Goal: Task Accomplishment & Management: Use online tool/utility

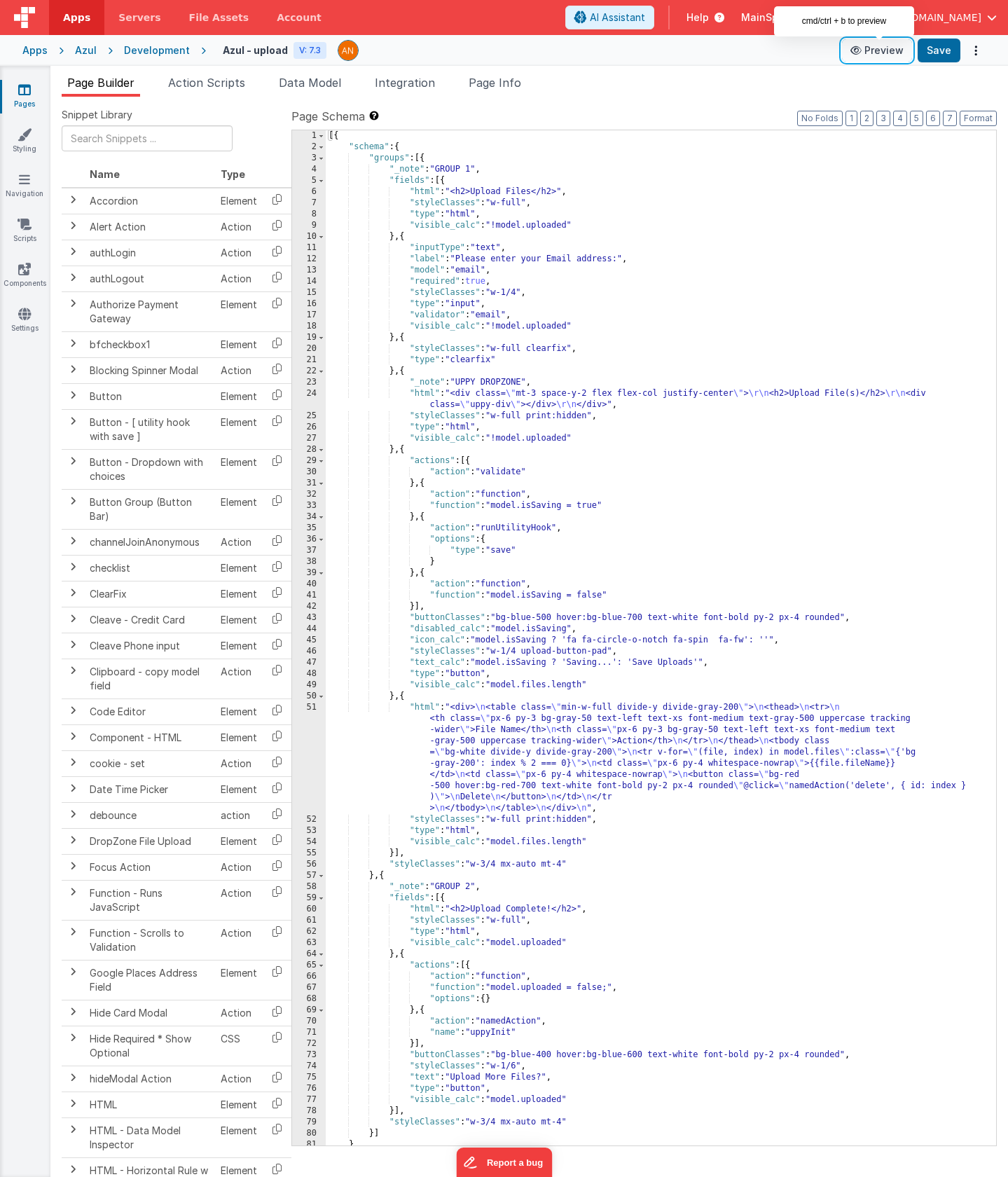
click at [872, 51] on button "Preview" at bounding box center [877, 50] width 70 height 22
click at [0, 0] on div "Apps Servers File Assets Account Some FUTURE Slot AI Assistant Help MainSpring …" at bounding box center [504, 588] width 1008 height 1177
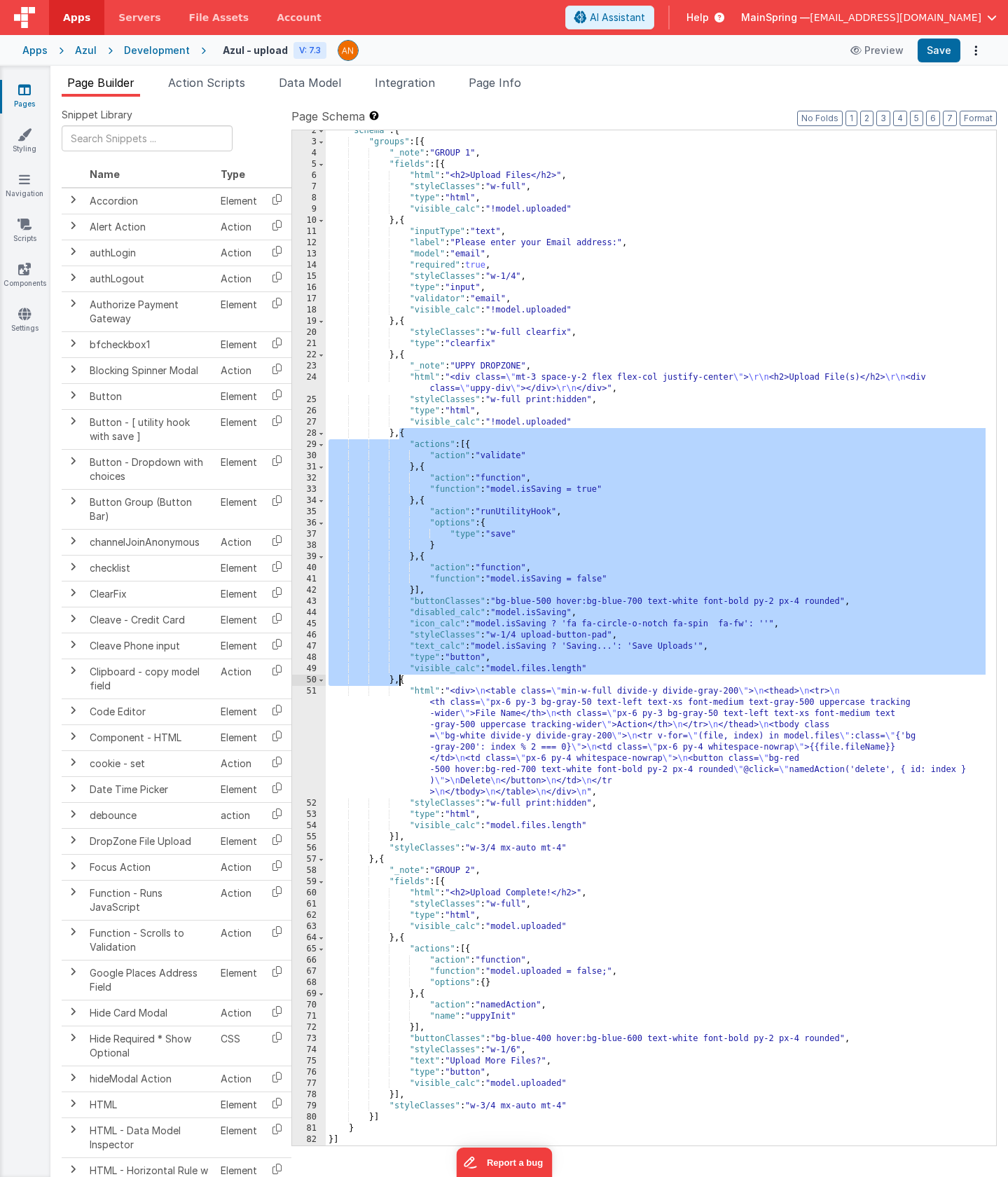
drag, startPoint x: 397, startPoint y: 433, endPoint x: 397, endPoint y: 675, distance: 242.0
click at [397, 675] on div ""schema" : { "groups" : [{ "_note" : "GROUP 1" , "fields" : [{ "html" : "<h2>Up…" at bounding box center [655, 644] width 660 height 1037
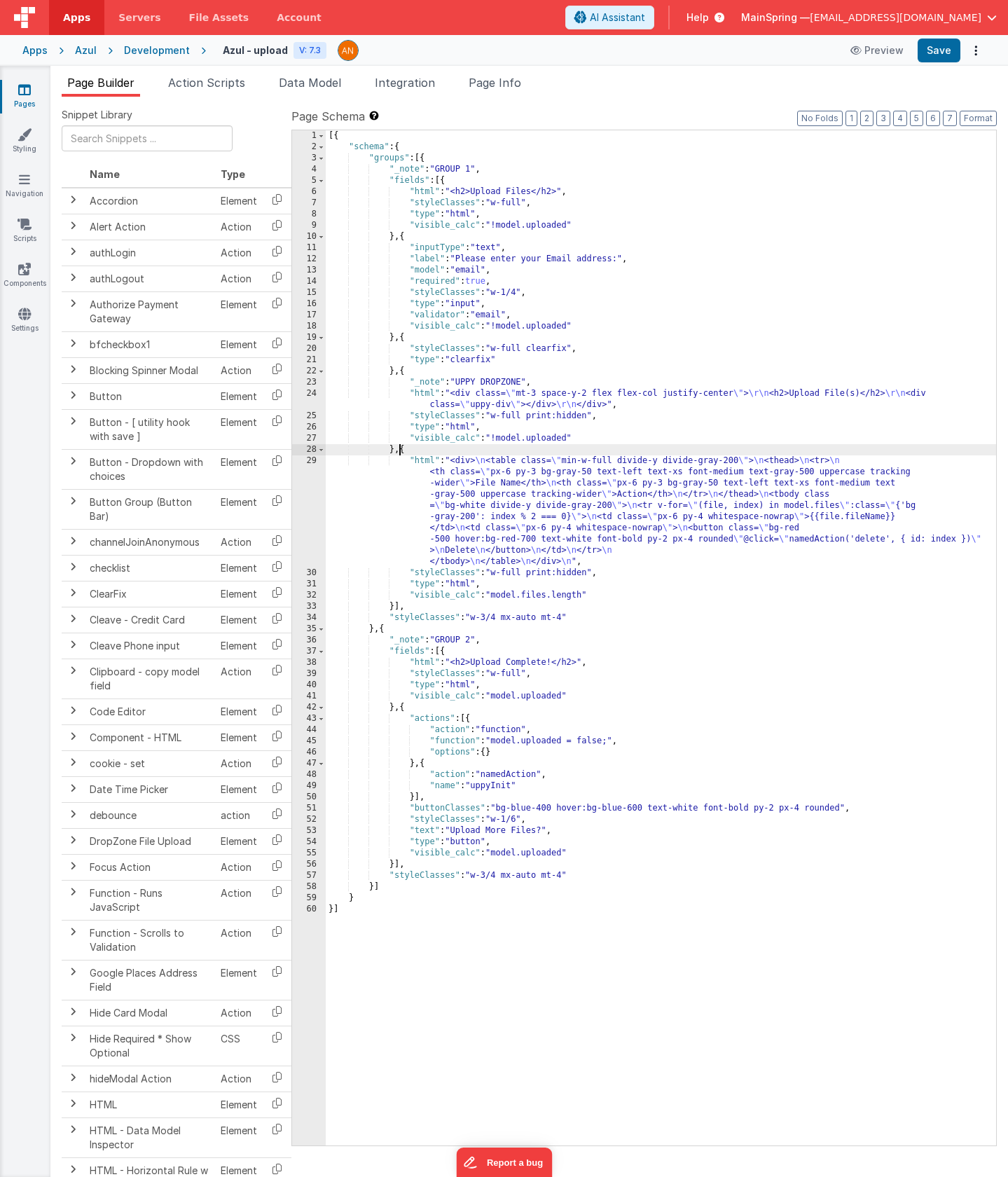
drag, startPoint x: 378, startPoint y: 632, endPoint x: 383, endPoint y: 640, distance: 9.4
click at [378, 632] on div "[{ "schema" : { "groups" : [{ "_note" : "GROUP 1" , "fields" : [{ "html" : "<h2…" at bounding box center [660, 649] width 670 height 1037
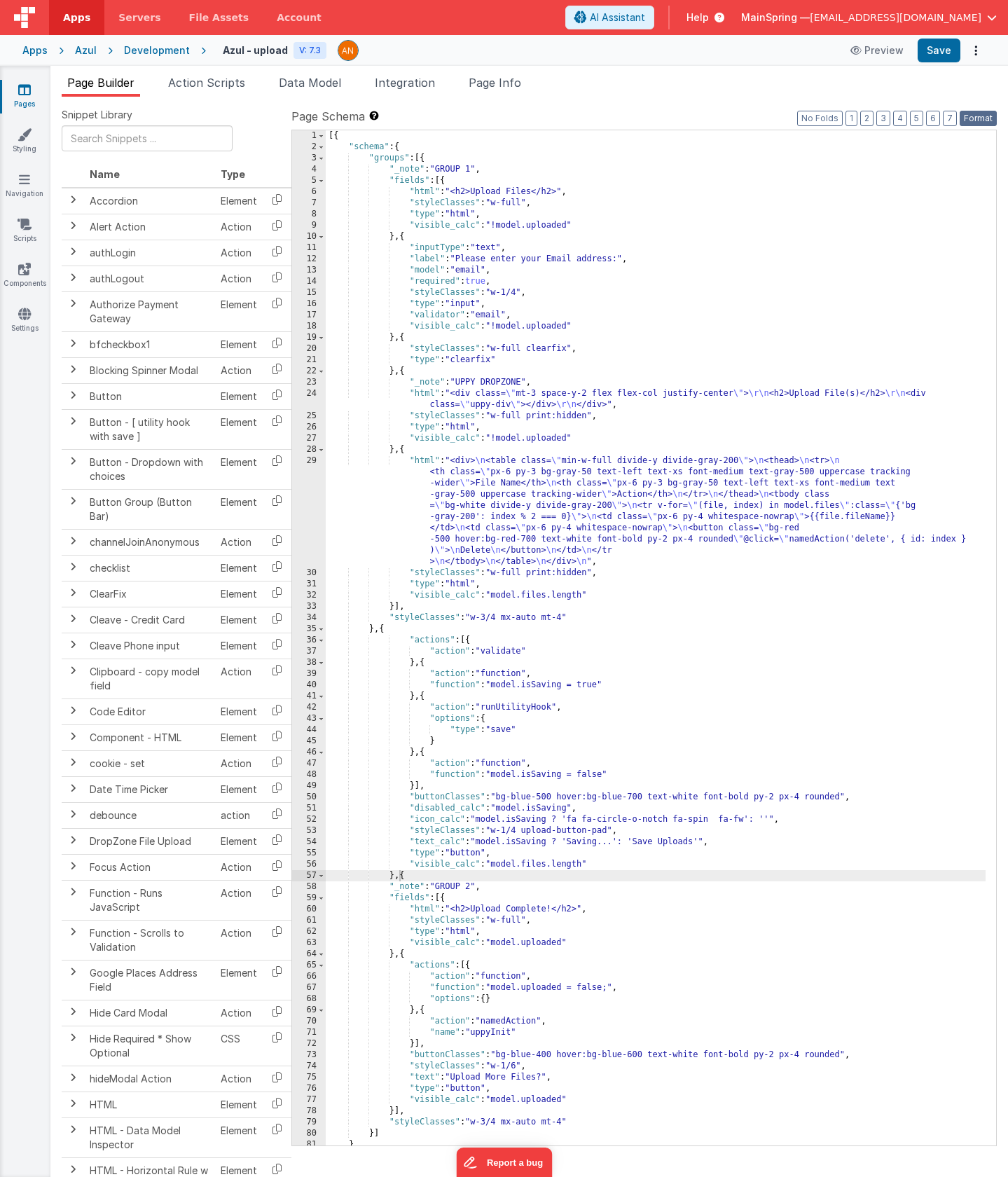
click at [981, 116] on button "Format" at bounding box center [978, 118] width 37 height 15
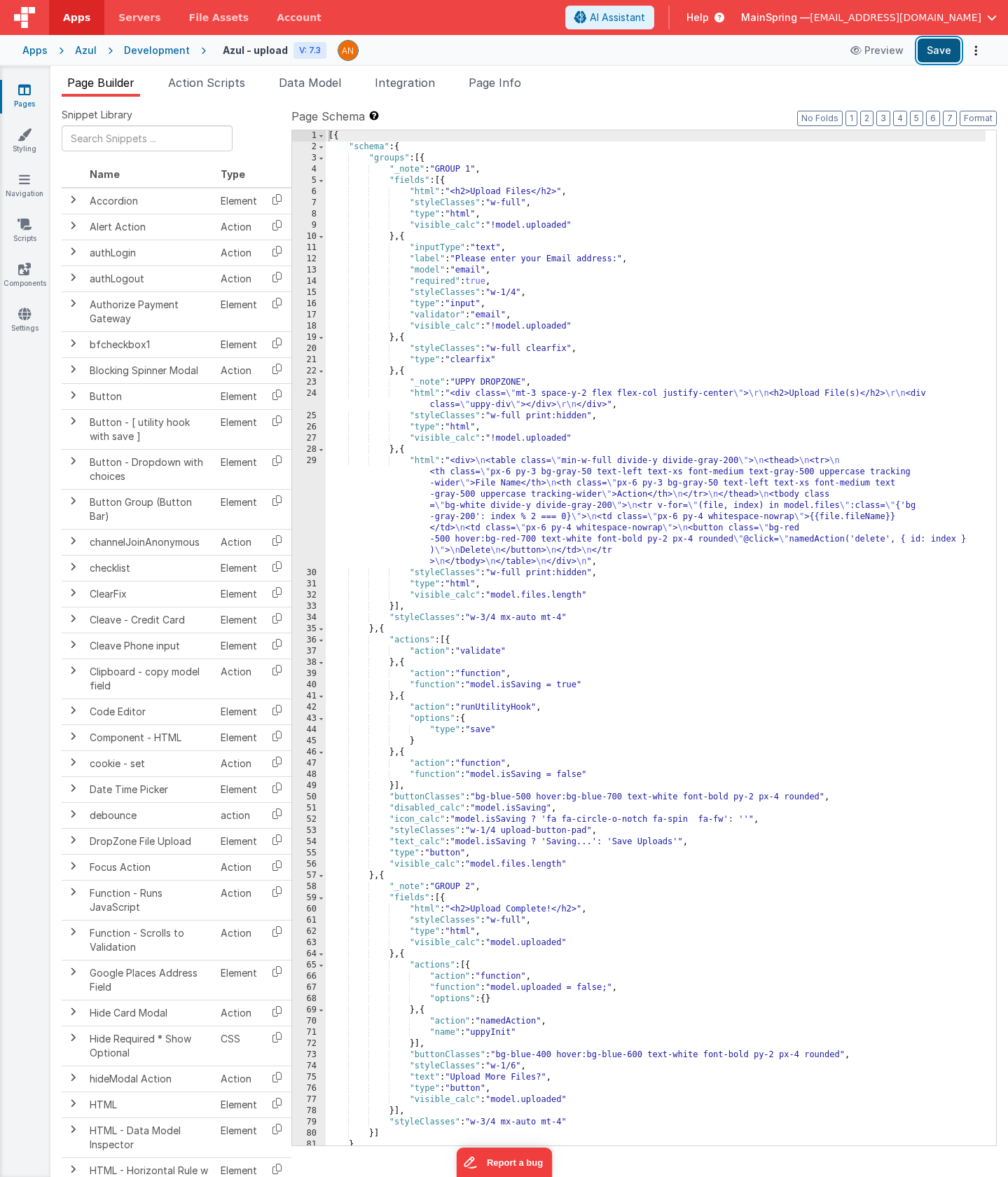
click at [944, 51] on button "Save" at bounding box center [939, 50] width 43 height 24
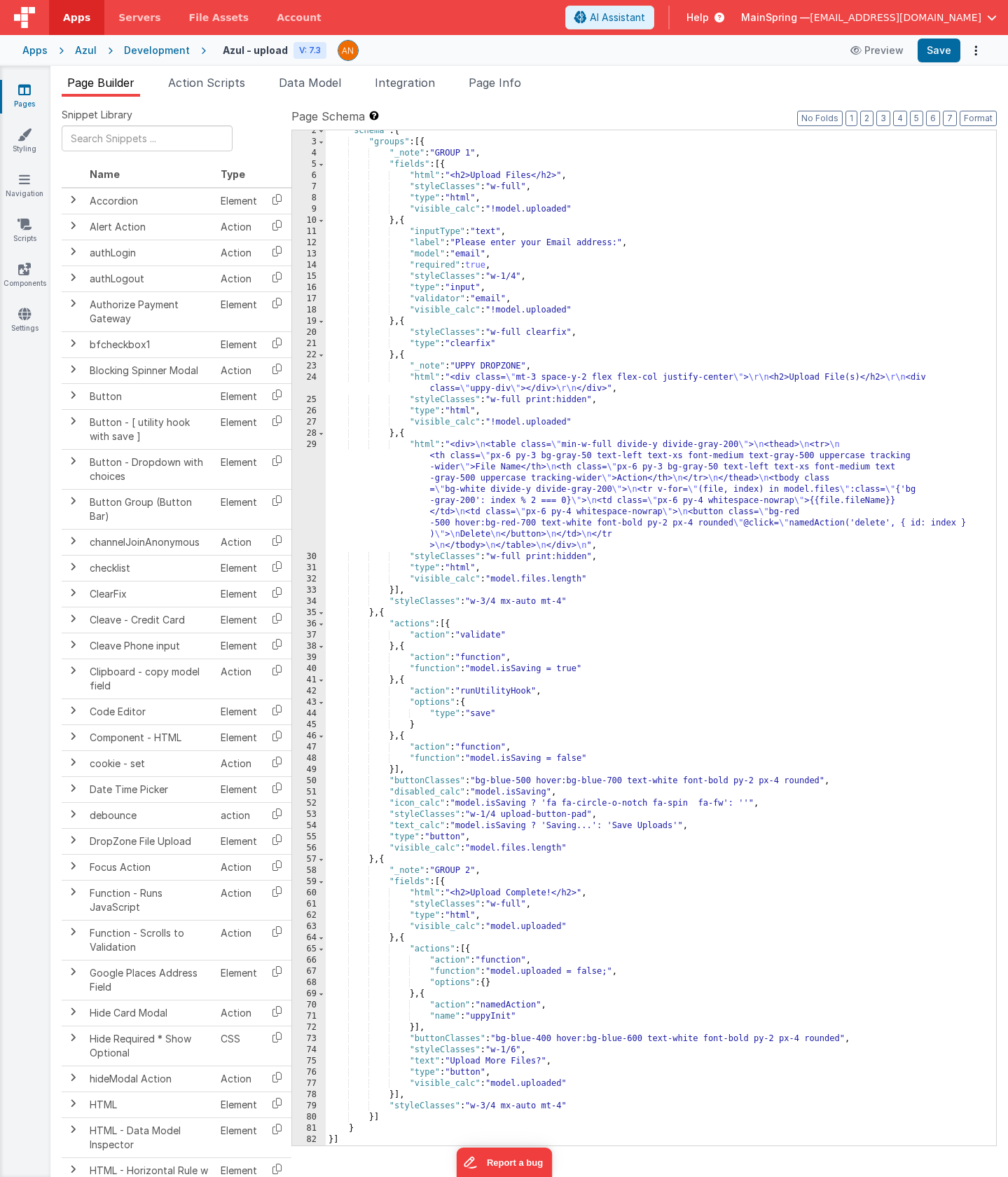
click at [408, 606] on div ""schema" : { "groups" : [{ "_note" : "GROUP 1" , "fields" : [{ "html" : "<h2>Up…" at bounding box center [655, 644] width 660 height 1037
click at [377, 860] on div ""schema" : { "groups" : [{ "_note" : "GROUP 1" , "fields" : [{ "html" : "<h2>Up…" at bounding box center [655, 644] width 660 height 1037
drag, startPoint x: 375, startPoint y: 857, endPoint x: 364, endPoint y: 822, distance: 36.7
click at [371, 847] on div ""schema" : { "groups" : [{ "_note" : "GROUP 1" , "fields" : [{ "html" : "<h2>Up…" at bounding box center [655, 644] width 660 height 1037
drag, startPoint x: 364, startPoint y: 822, endPoint x: 368, endPoint y: 782, distance: 40.2
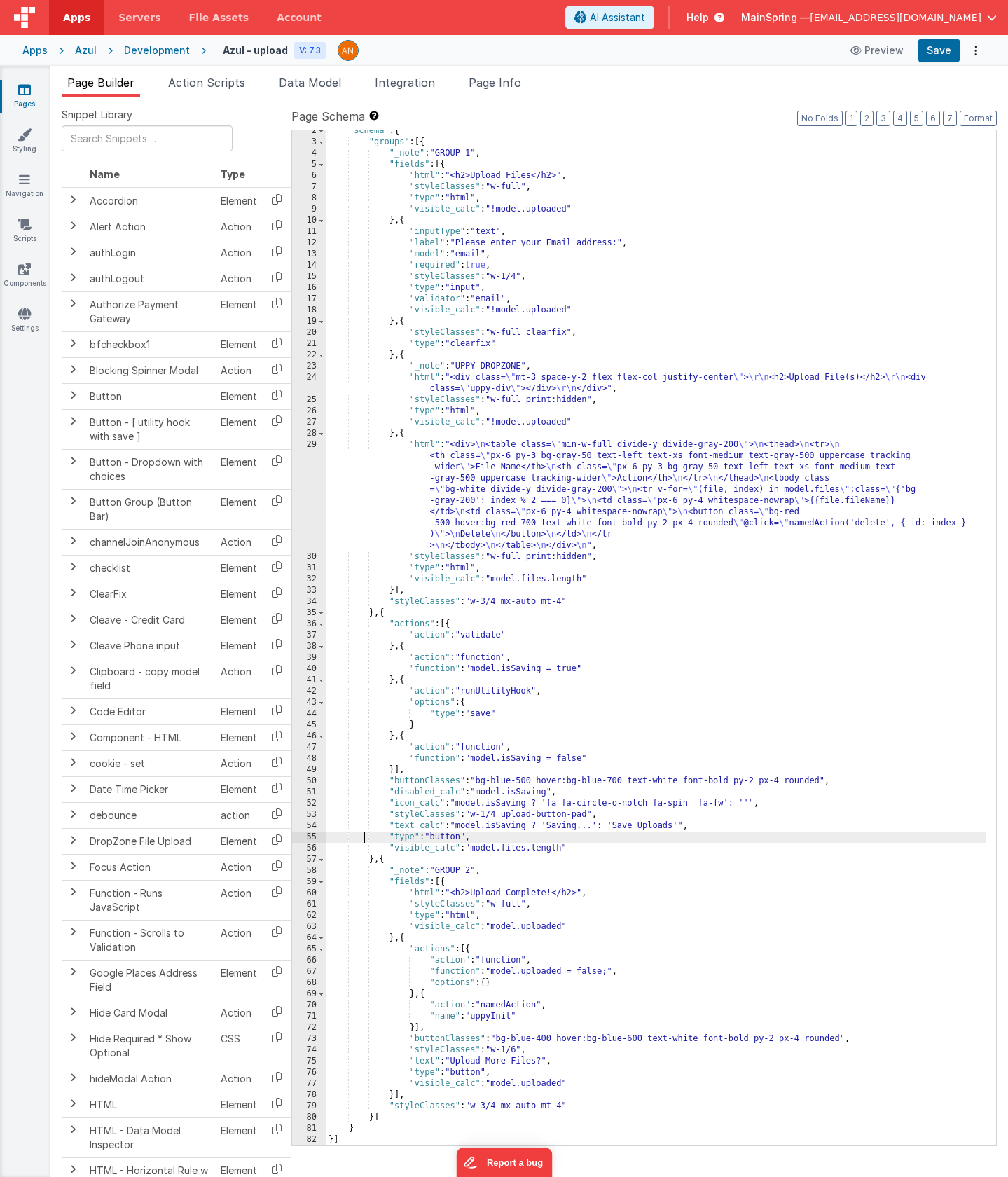
click at [364, 818] on div ""schema" : { "groups" : [{ "_note" : "GROUP 1" , "fields" : [{ "html" : "<h2>Up…" at bounding box center [655, 644] width 660 height 1037
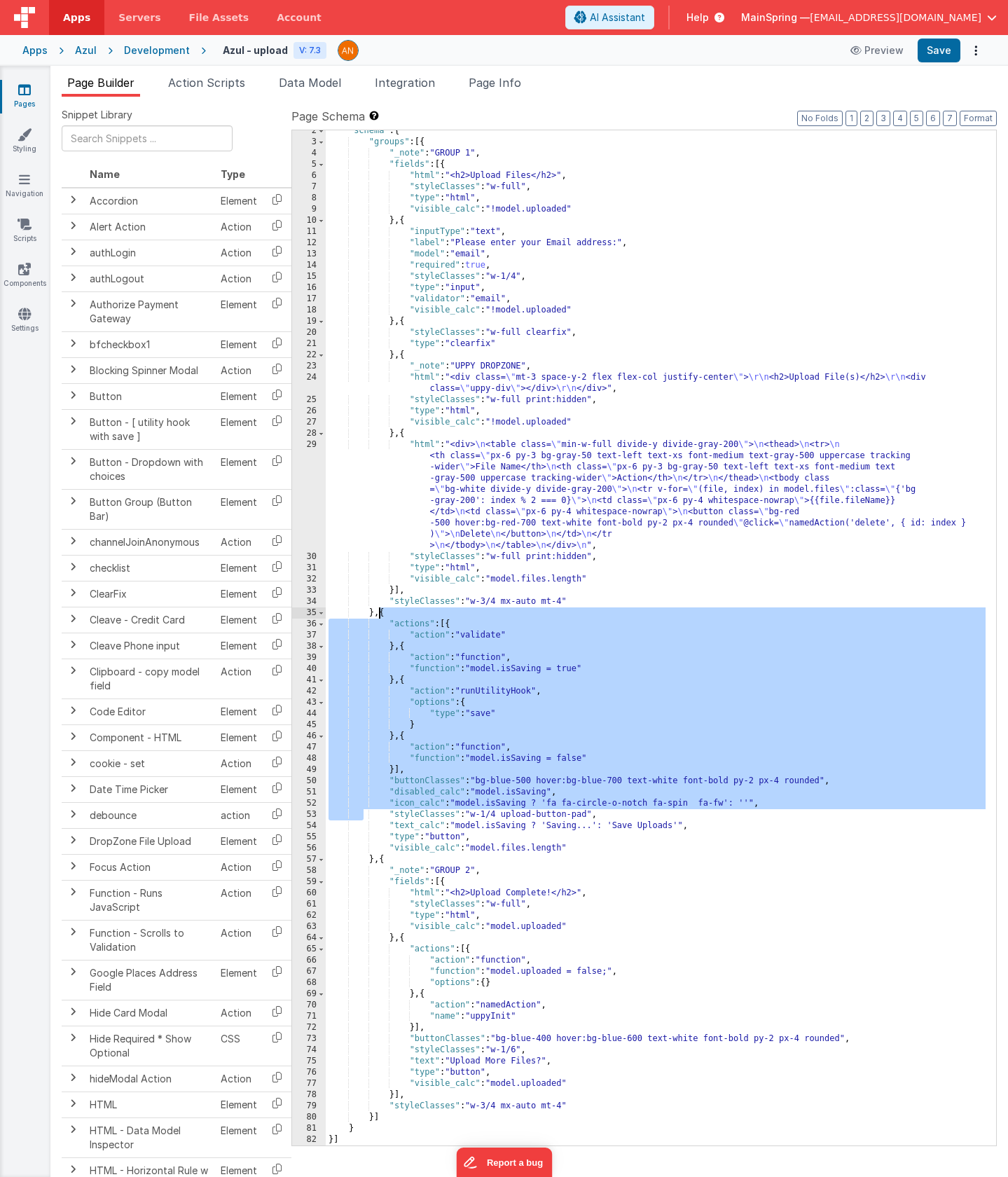
drag, startPoint x: 368, startPoint y: 782, endPoint x: 377, endPoint y: 611, distance: 171.2
click at [377, 611] on div ""schema" : { "groups" : [{ "_note" : "GROUP 1" , "fields" : [{ "html" : "<h2>Up…" at bounding box center [655, 644] width 660 height 1037
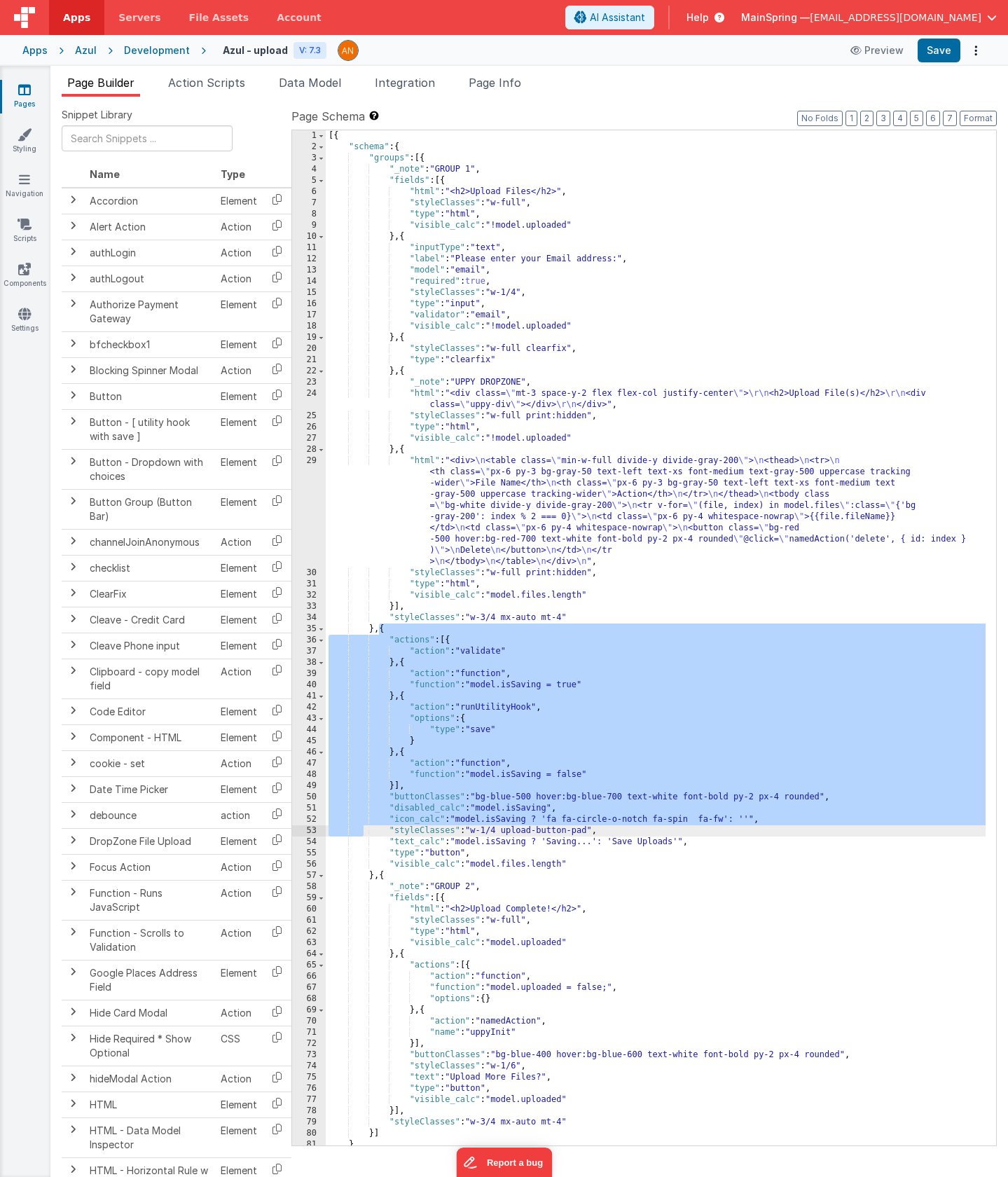
click at [547, 801] on div "[{ "schema" : { "groups" : [{ "_note" : "GROUP 1" , "fields" : [{ "html" : "<h2…" at bounding box center [655, 649] width 660 height 1037
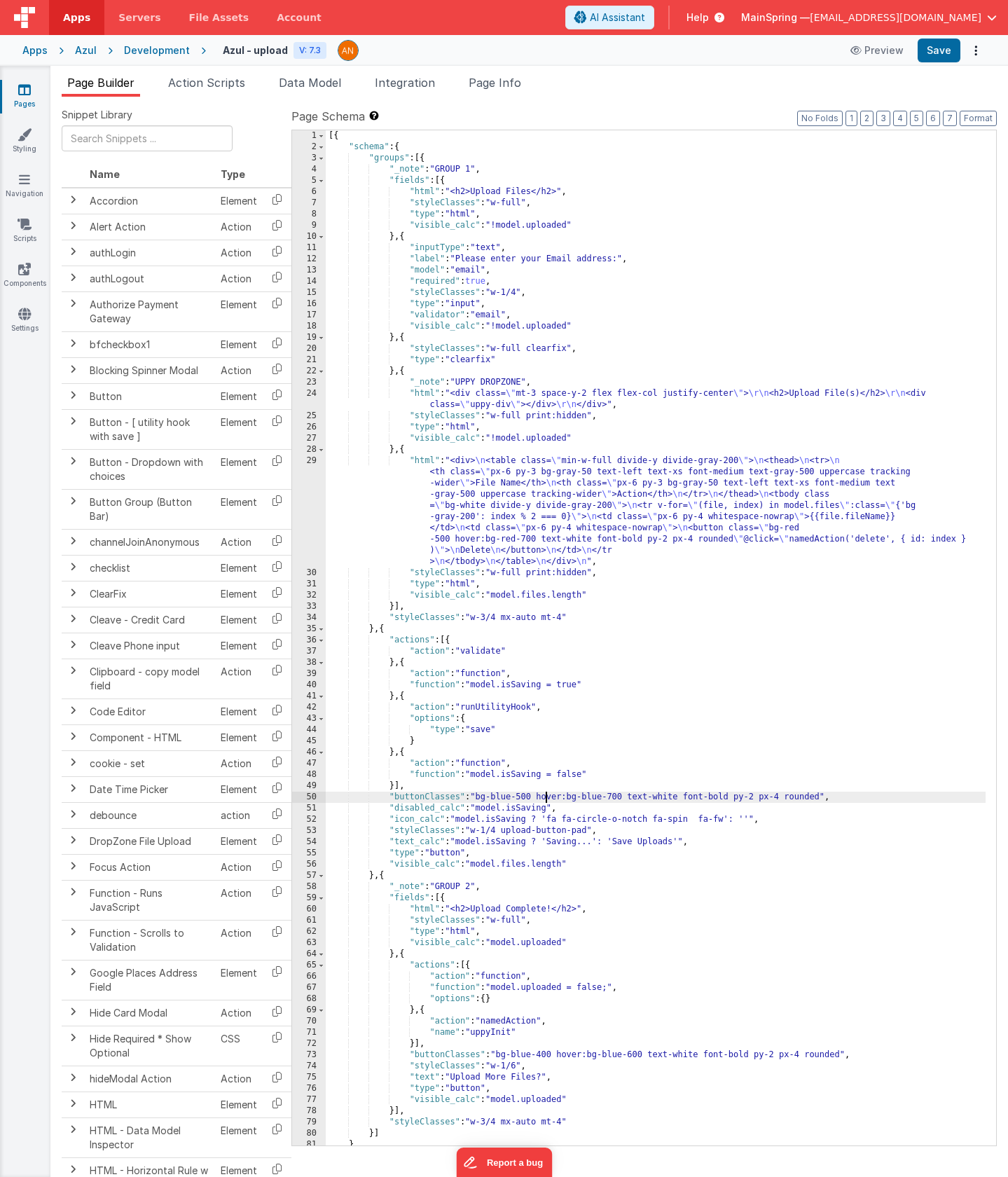
click at [609, 838] on div "[{ "schema" : { "groups" : [{ "_note" : "GROUP 1" , "fields" : [{ "html" : "<h2…" at bounding box center [655, 649] width 660 height 1037
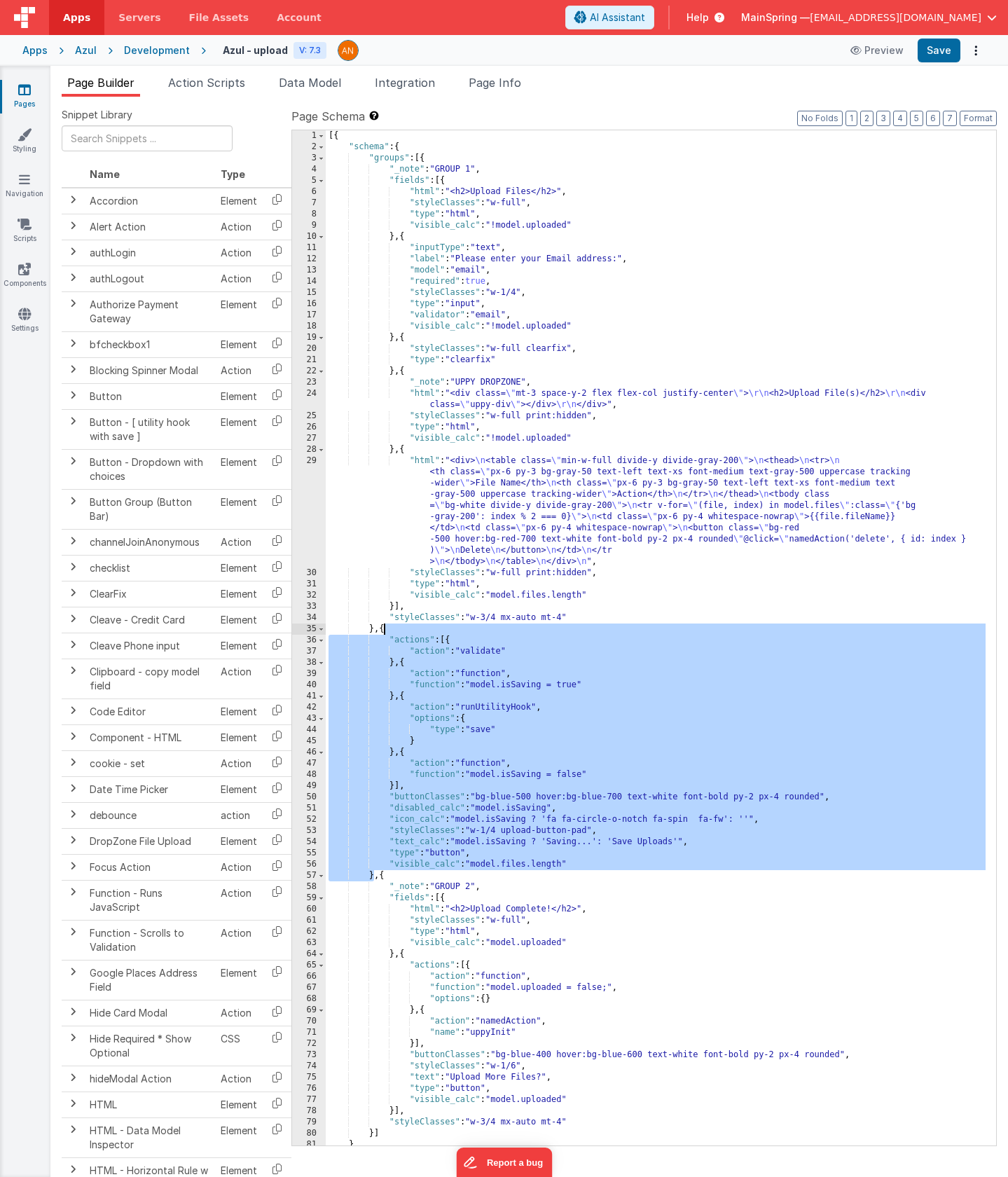
drag, startPoint x: 374, startPoint y: 874, endPoint x: 382, endPoint y: 632, distance: 242.1
click at [382, 632] on div "[{ "schema" : { "groups" : [{ "_note" : "GROUP 1" , "fields" : [{ "html" : "<h2…" at bounding box center [655, 649] width 660 height 1037
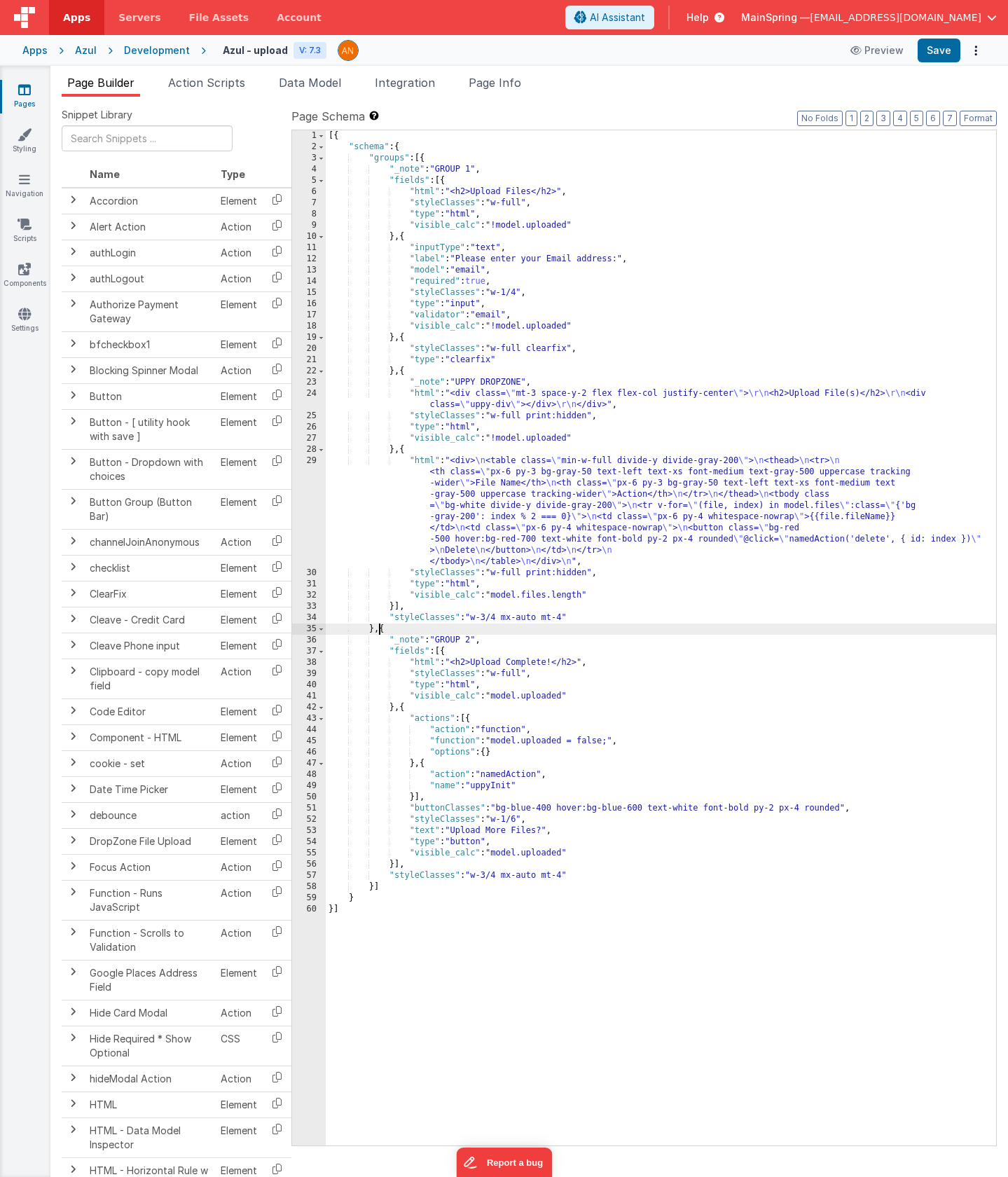
click at [398, 607] on div "[{ "schema" : { "groups" : [{ "_note" : "GROUP 1" , "fields" : [{ "html" : "<h2…" at bounding box center [660, 649] width 670 height 1037
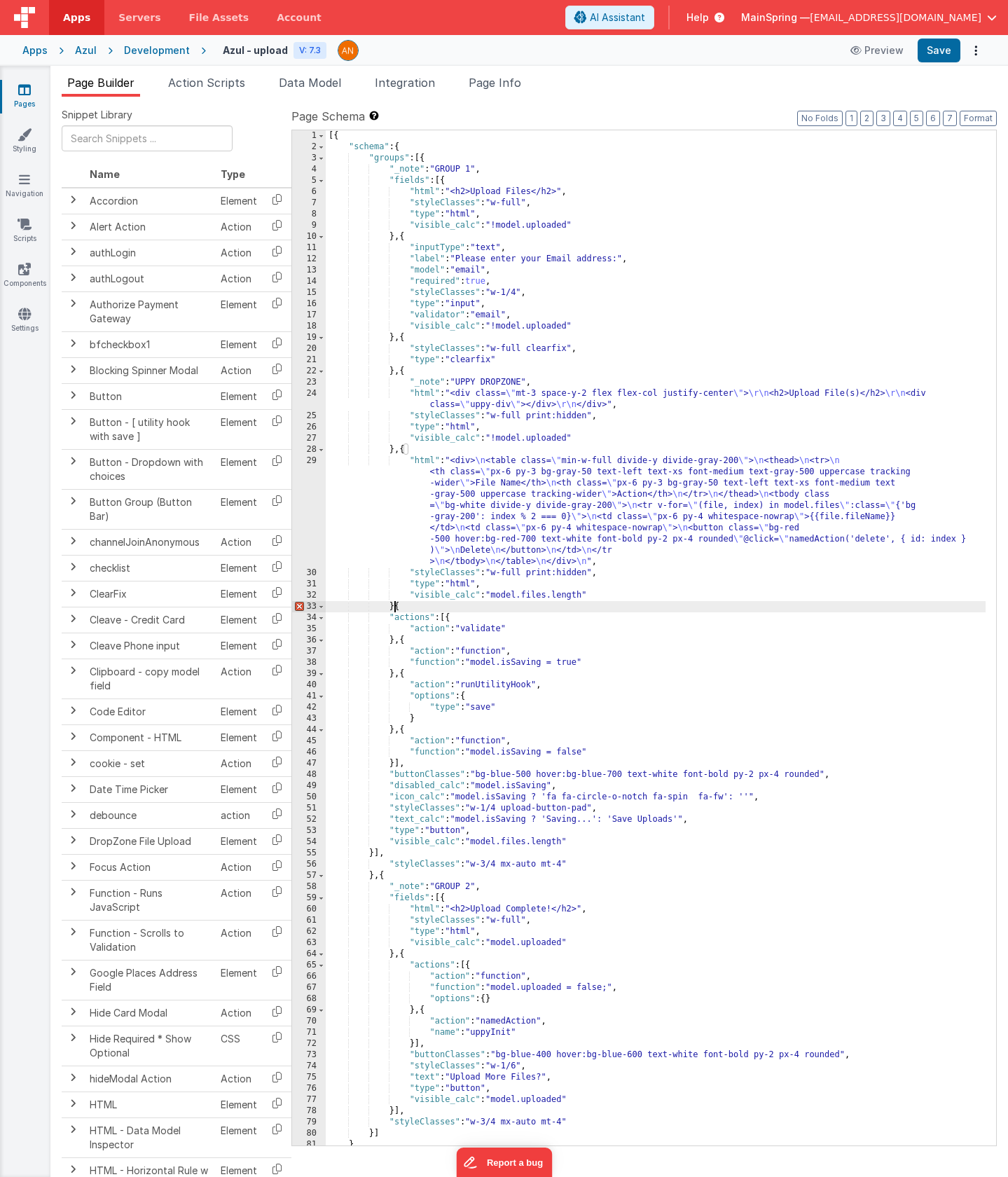
click at [394, 607] on div "[{ "schema" : { "groups" : [{ "_note" : "GROUP 1" , "fields" : [{ "html" : "<h2…" at bounding box center [655, 649] width 660 height 1037
click at [981, 121] on button "Format" at bounding box center [978, 118] width 37 height 15
click at [707, 448] on div "[{ "schema" : { "groups" : [{ "_note" : "GROUP 1" , "fields" : [{ "html" : "<h2…" at bounding box center [655, 649] width 660 height 1037
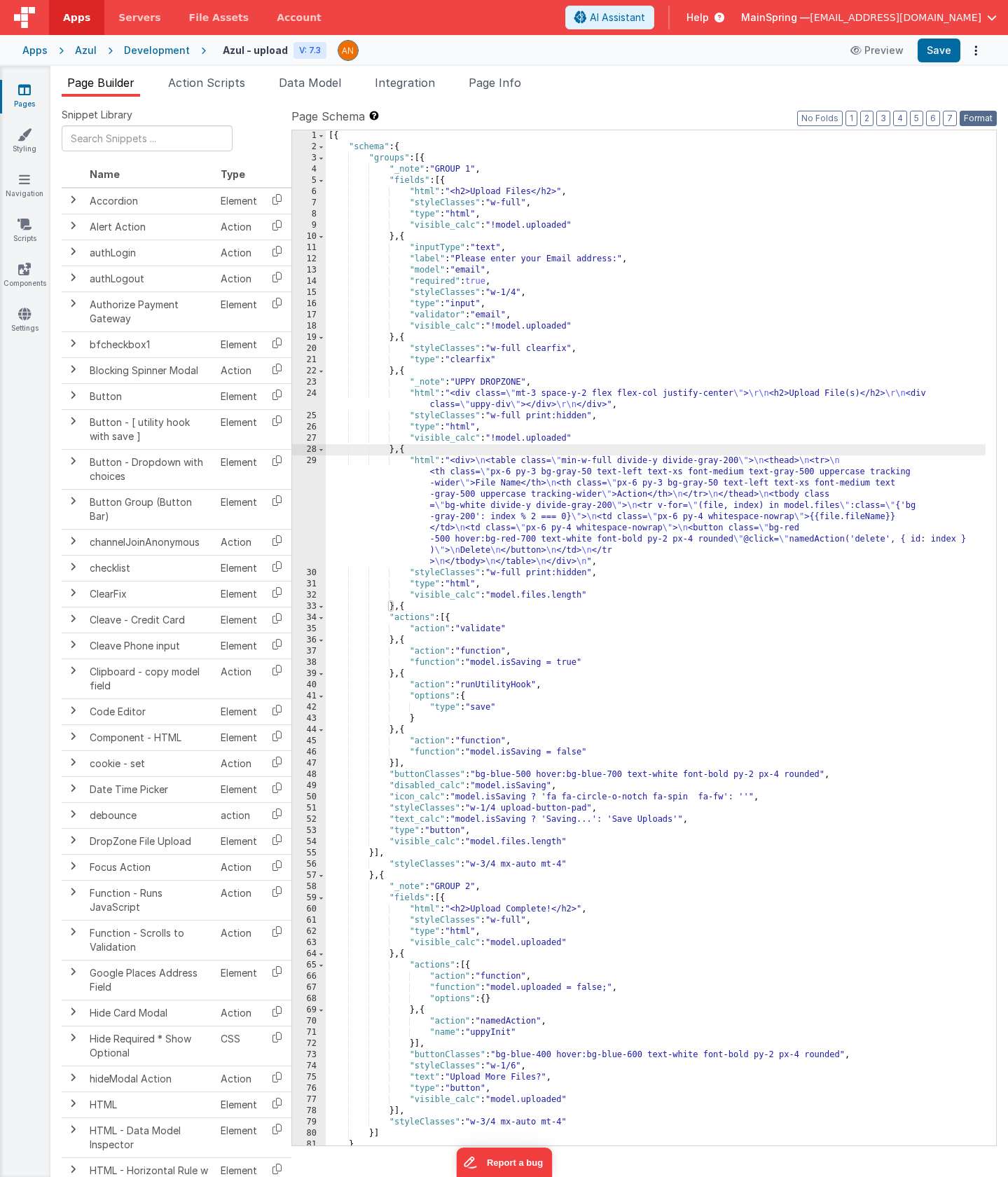
click at [983, 120] on button "Format" at bounding box center [978, 118] width 37 height 15
click at [512, 622] on div "[{ "schema" : { "groups" : [{ "_note" : "GROUP 1" , "fields" : [{ "html" : "<h2…" at bounding box center [655, 649] width 660 height 1037
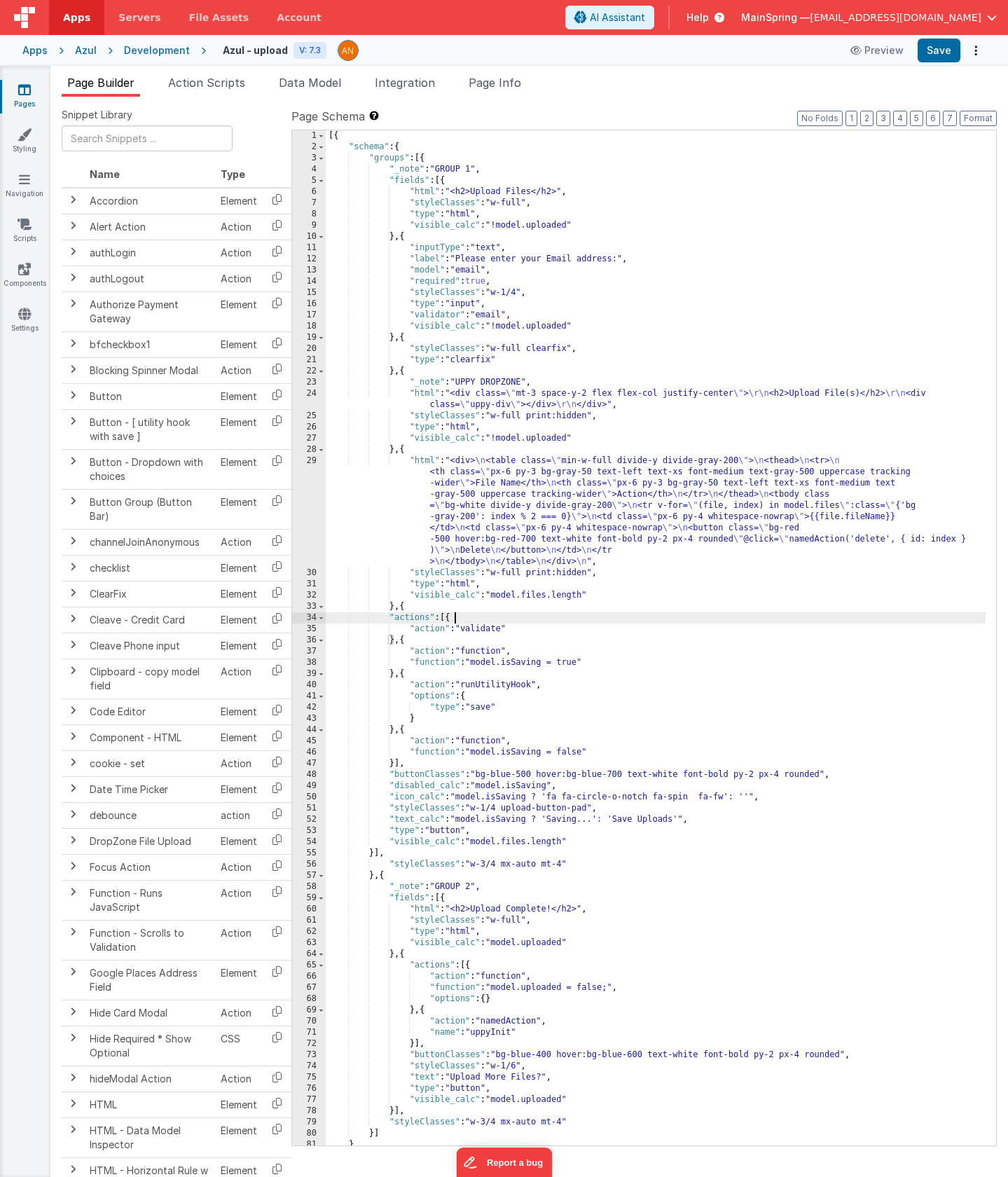
click at [938, 63] on div "Apps Azul Development Azul - upload V: 7.3 Preview Save" at bounding box center [504, 50] width 1008 height 31
drag, startPoint x: 937, startPoint y: 54, endPoint x: 885, endPoint y: 56, distance: 52.0
click at [936, 55] on button "Save" at bounding box center [939, 50] width 43 height 24
click at [528, 501] on div "[{ "schema" : { "groups" : [{ "_note" : "GROUP 1" , "fields" : [{ "html" : "<h2…" at bounding box center [655, 649] width 660 height 1037
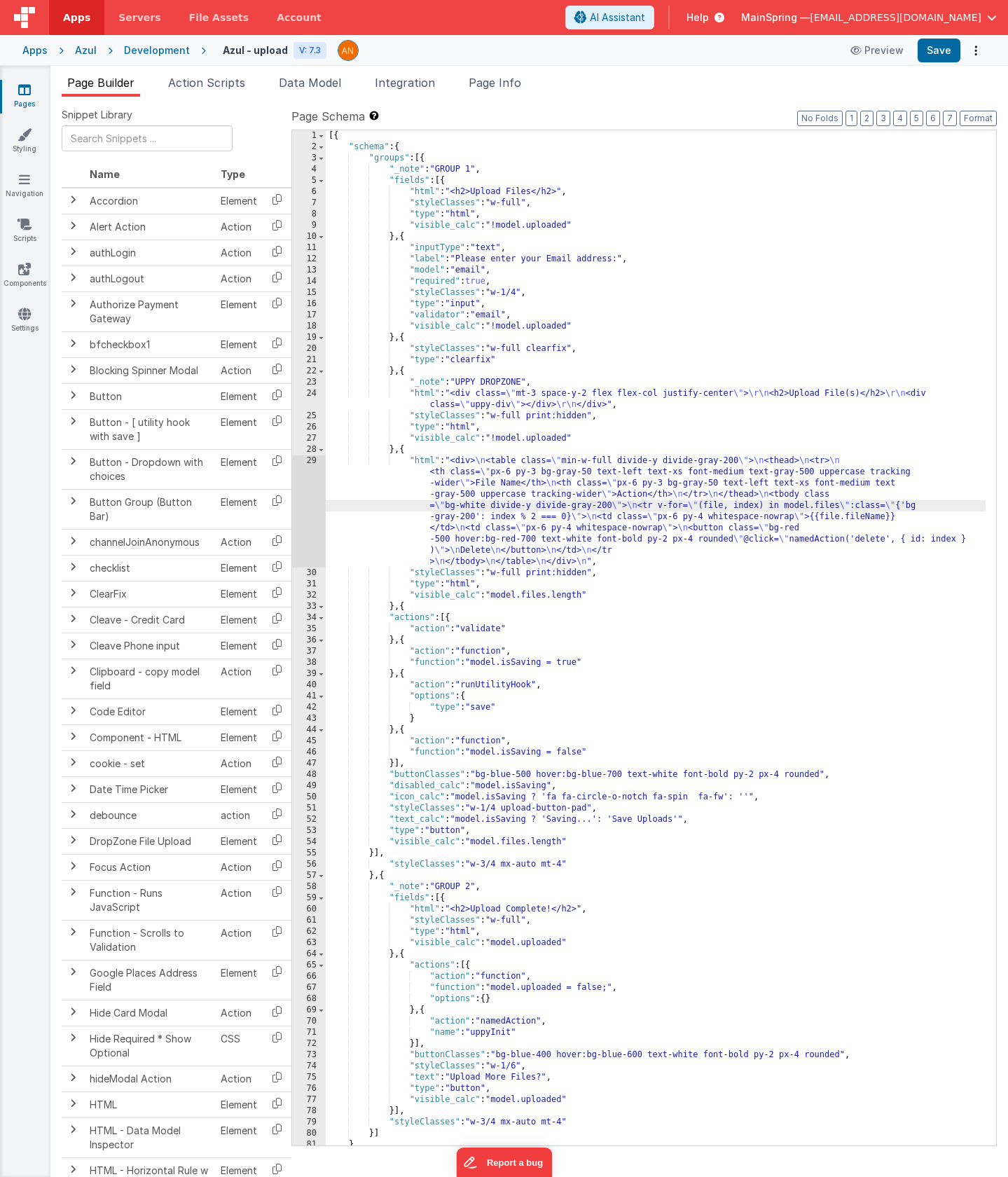
click at [300, 497] on div "29" at bounding box center [309, 511] width 34 height 112
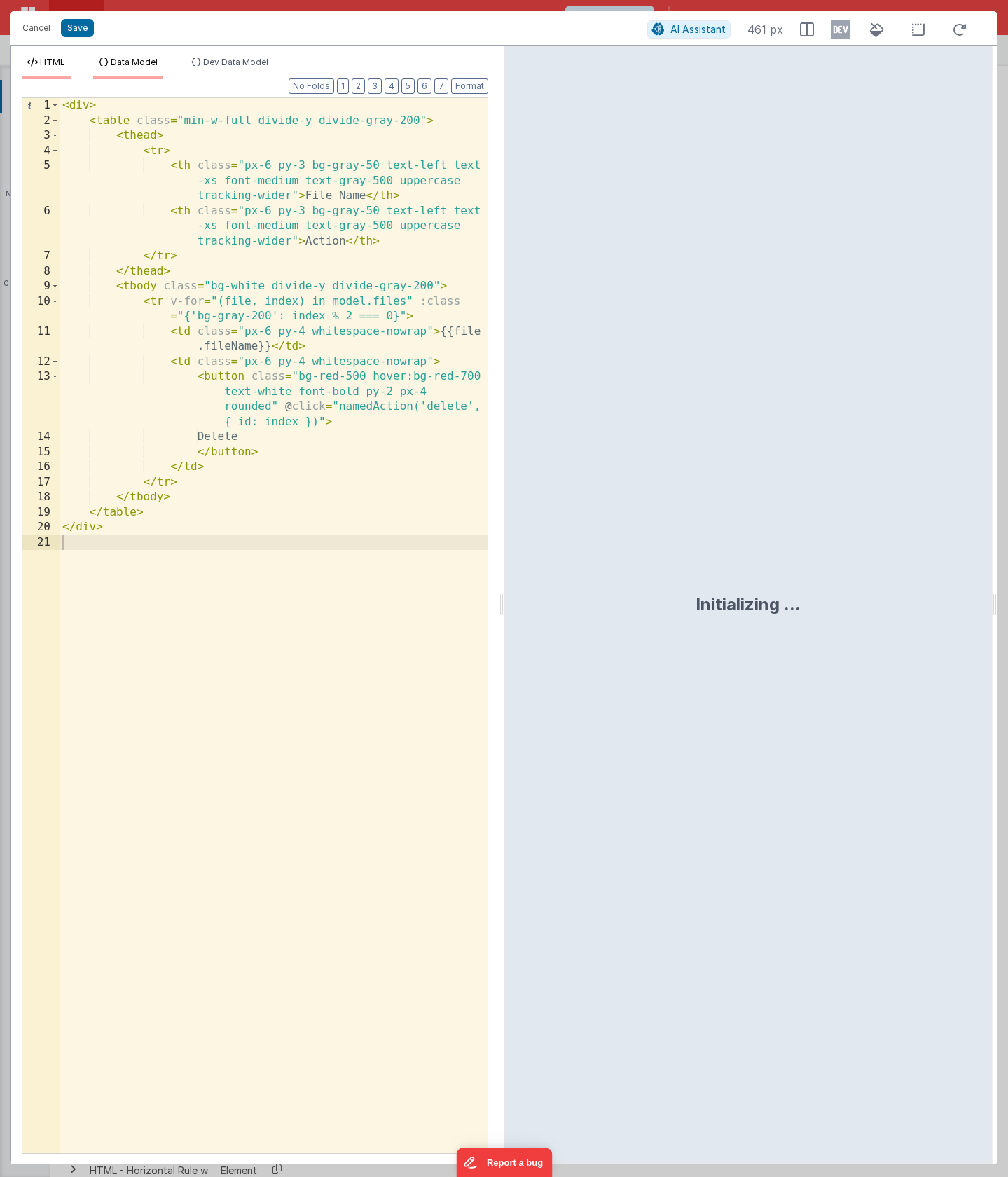
click at [152, 67] on li "Data Model" at bounding box center [128, 67] width 70 height 22
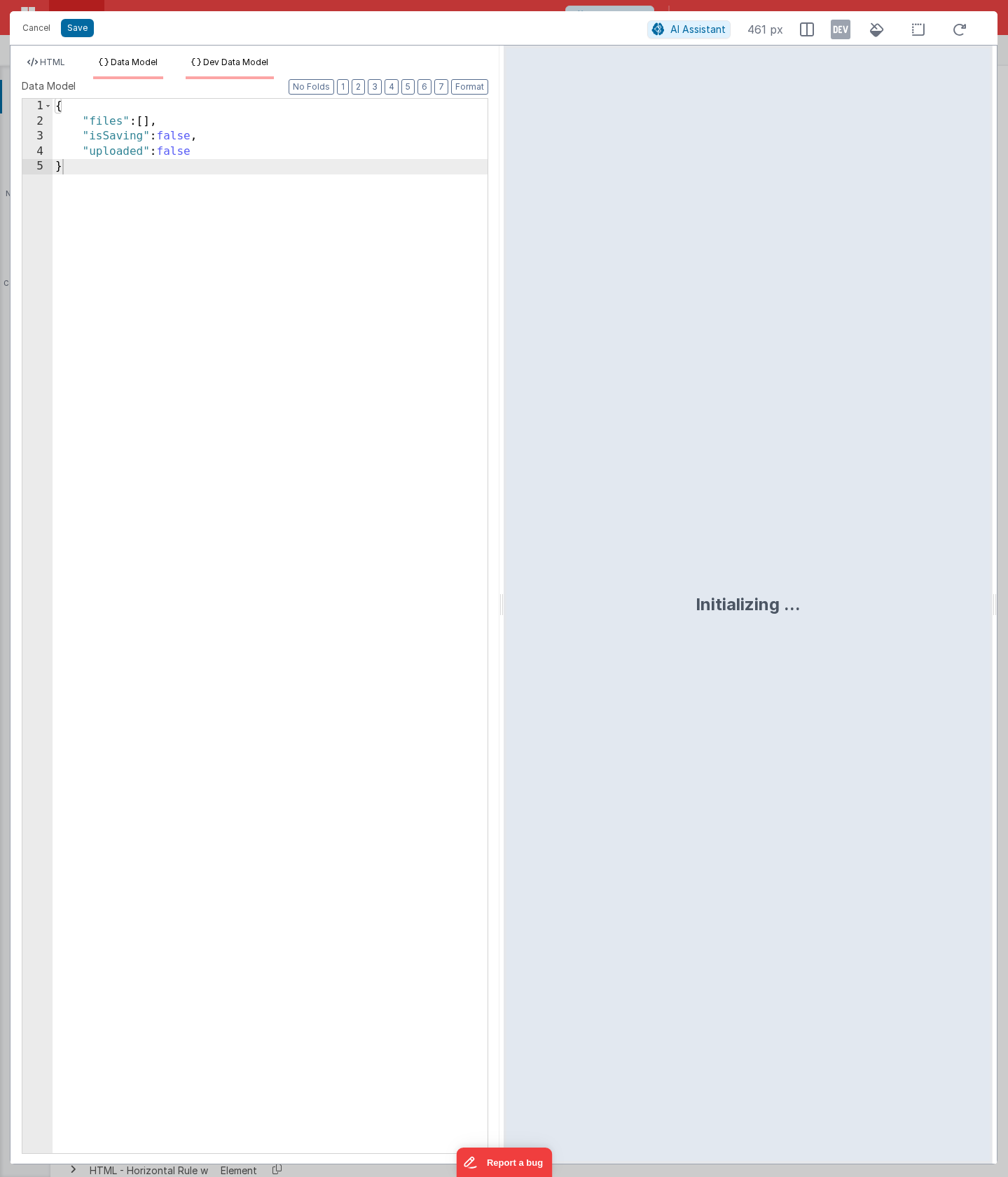
click at [244, 59] on span "Dev Data Model" at bounding box center [235, 62] width 65 height 11
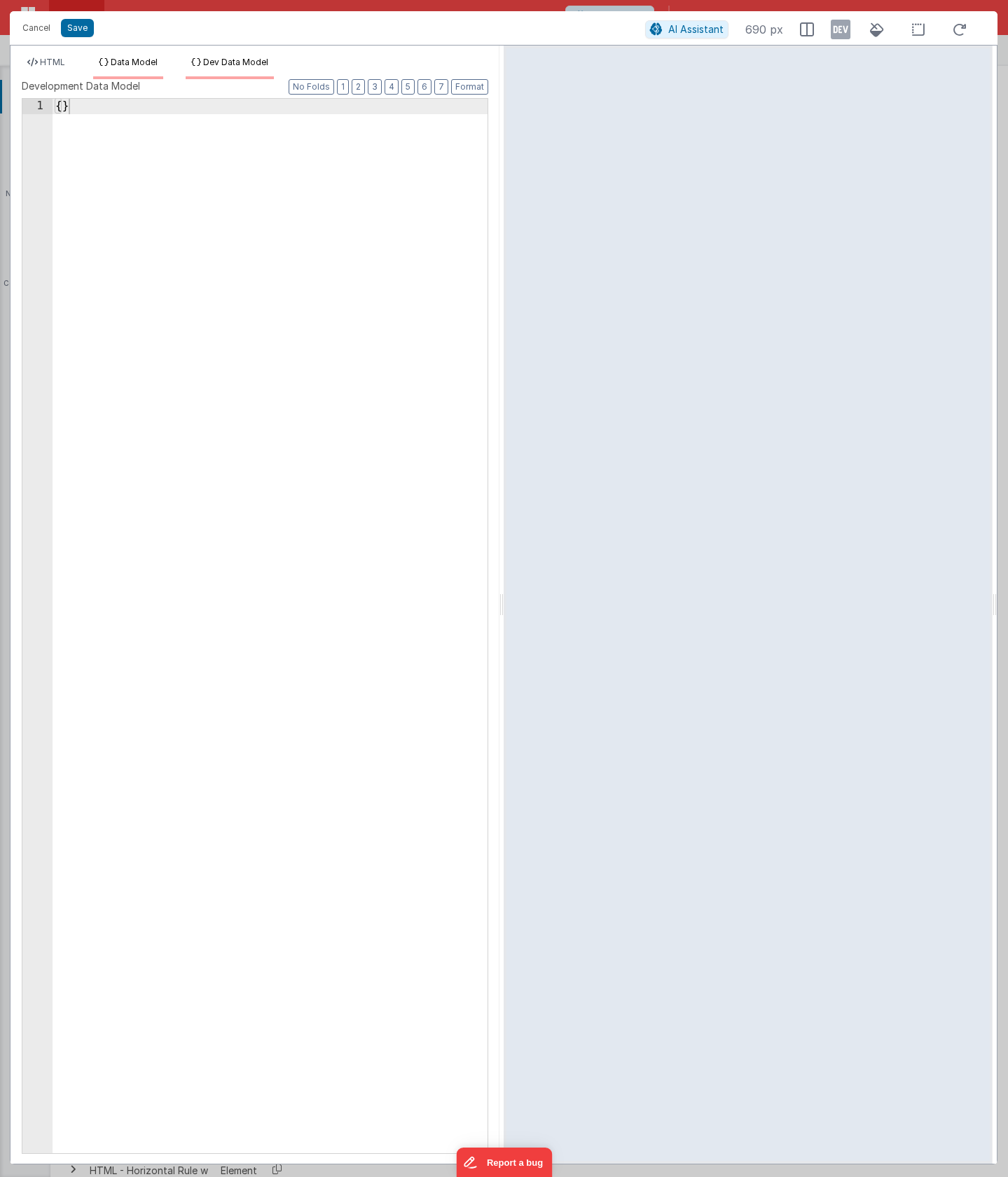
click at [136, 59] on span "Data Model" at bounding box center [134, 62] width 47 height 11
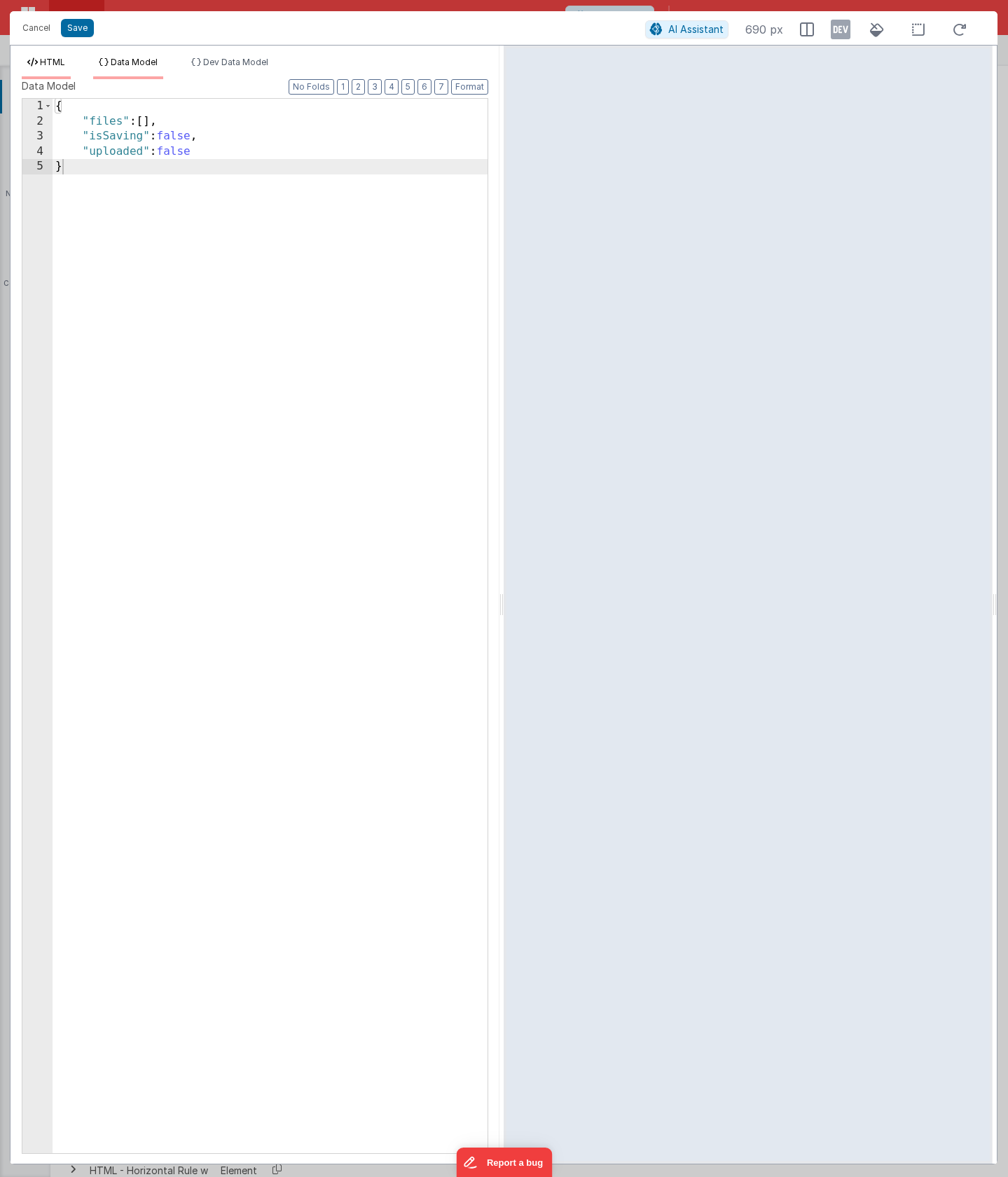
click at [48, 62] on span "HTML" at bounding box center [52, 62] width 25 height 11
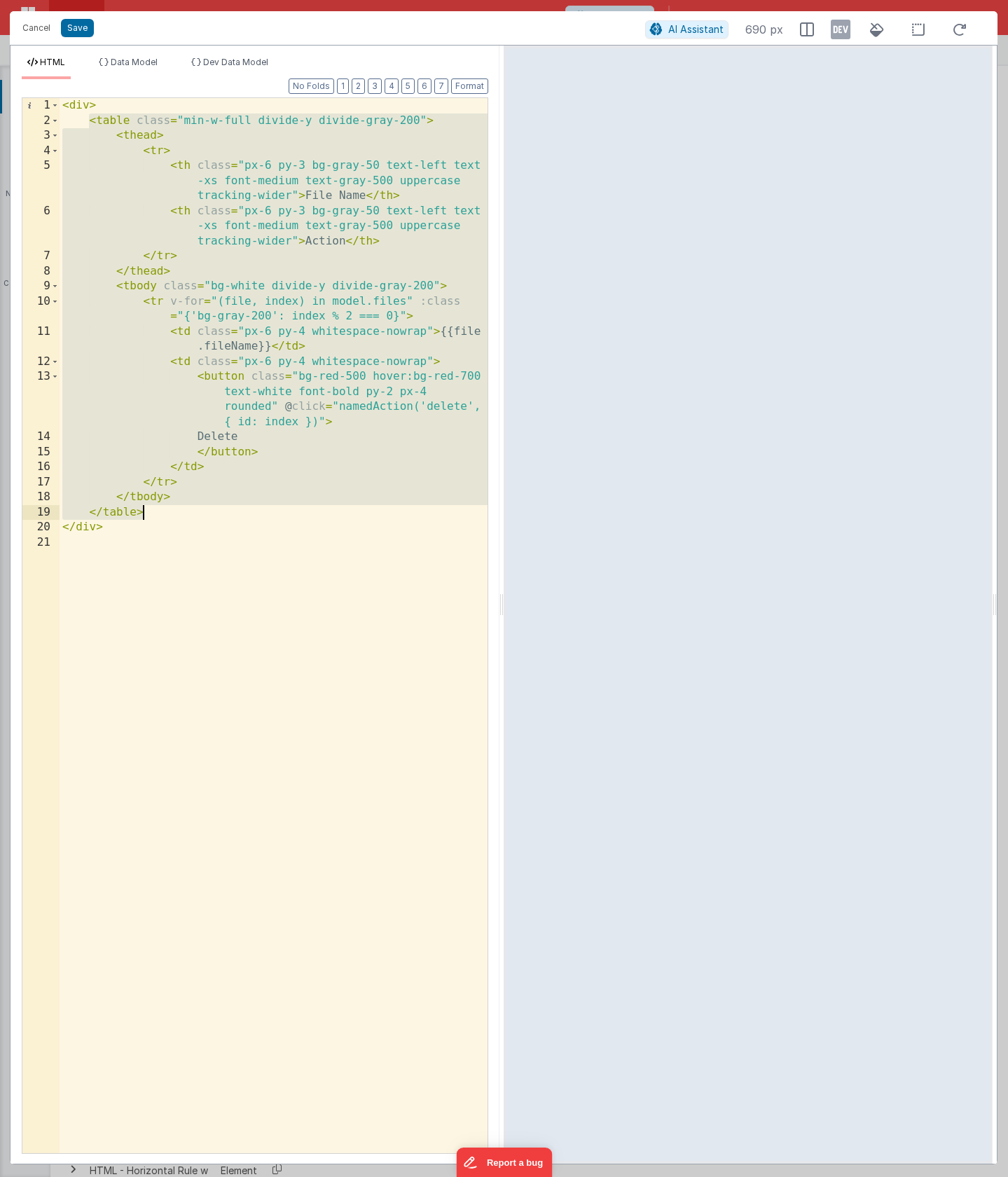
drag, startPoint x: 90, startPoint y: 117, endPoint x: 170, endPoint y: 506, distance: 397.1
click at [170, 506] on div "< div > < table class = "min-w-full divide-y divide-gray-200" > < thead > < tr …" at bounding box center [273, 641] width 428 height 1085
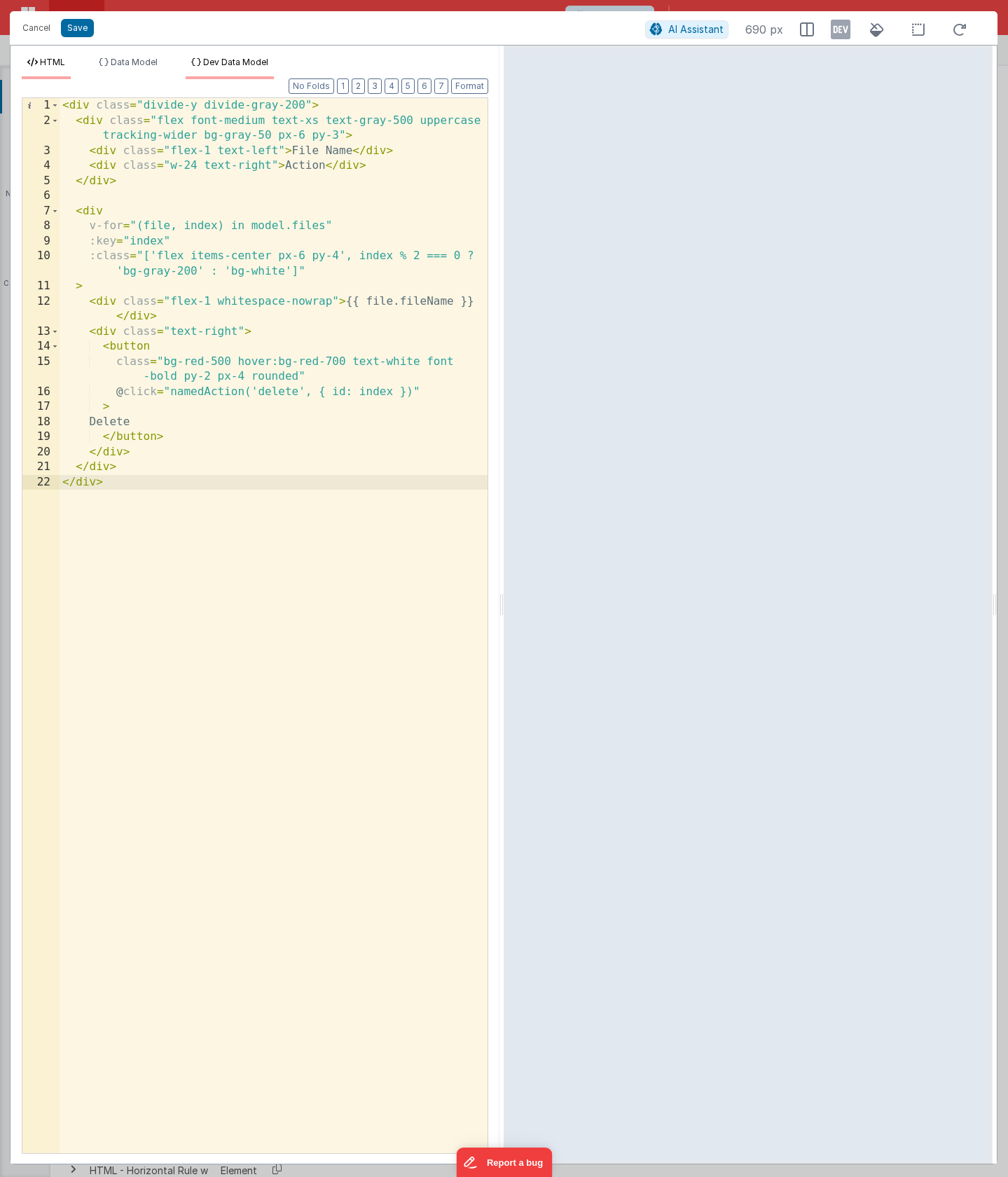
click at [239, 59] on span "Dev Data Model" at bounding box center [235, 62] width 65 height 11
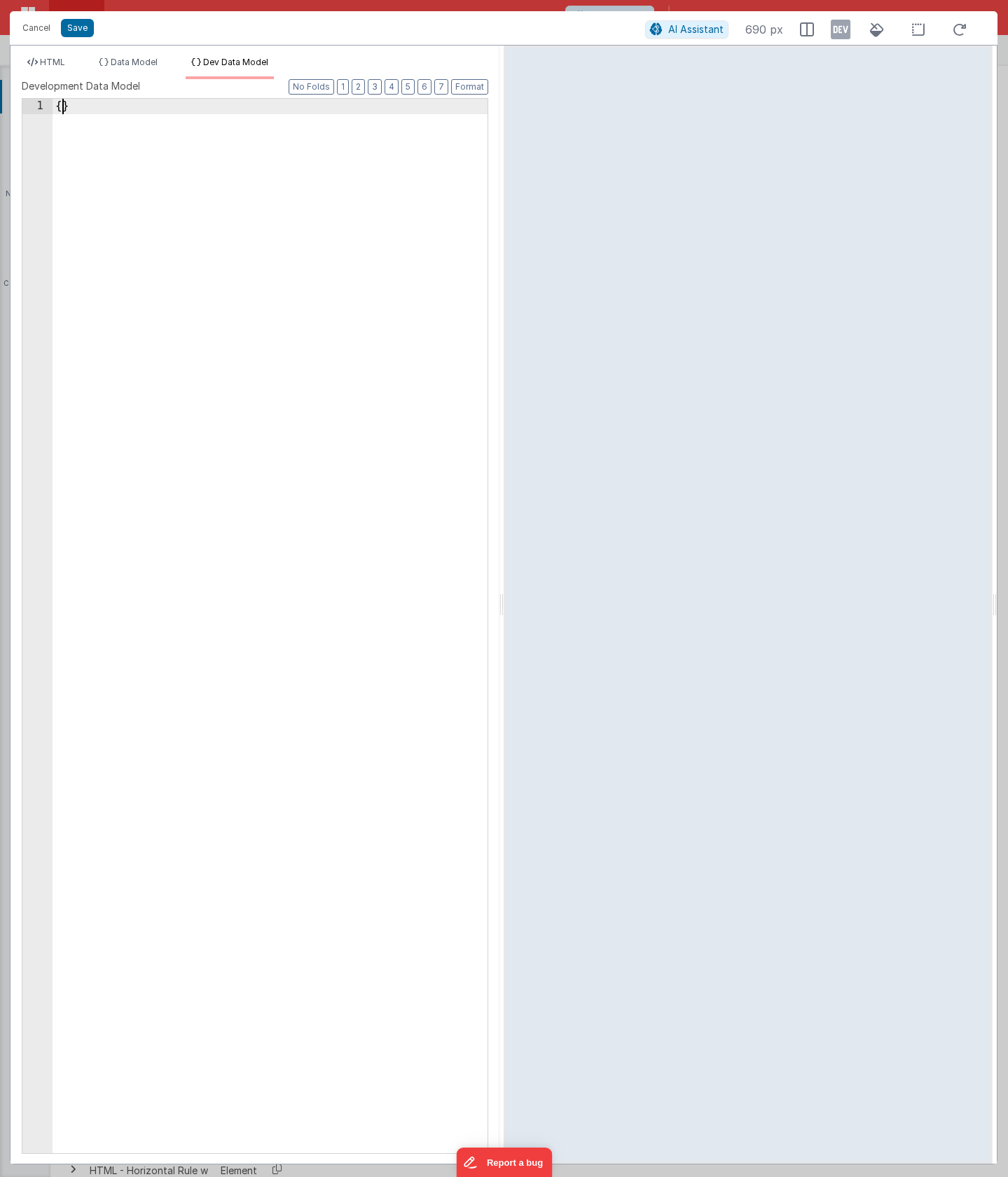
click at [63, 101] on div "{ }" at bounding box center [270, 642] width 435 height 1085
click at [125, 69] on li "Data Model" at bounding box center [128, 67] width 70 height 22
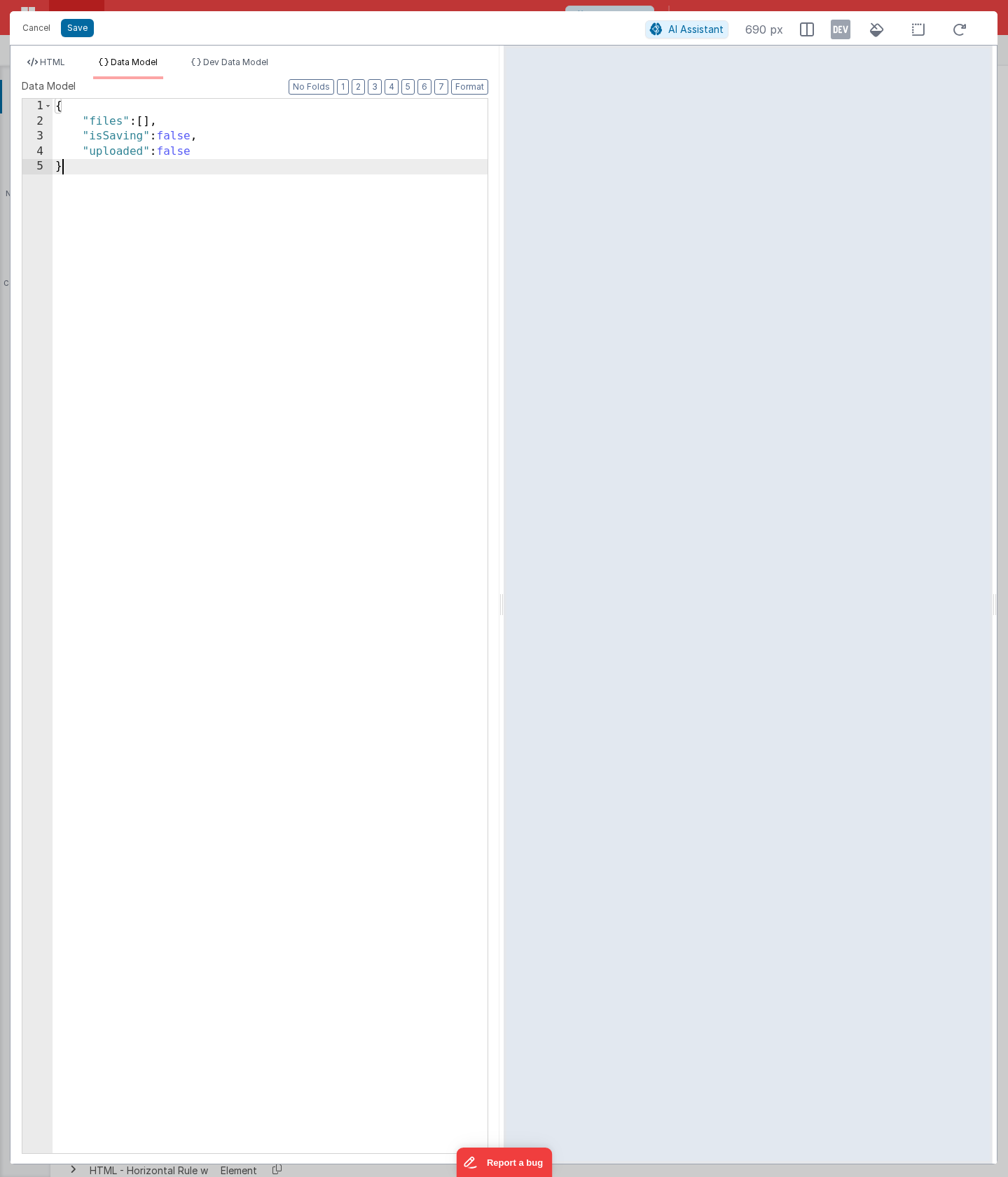
drag, startPoint x: 185, startPoint y: 273, endPoint x: 16, endPoint y: 64, distance: 268.8
click at [11, 63] on div "HTML Data Model Dev Data Model Format 7 6 5 4 3 2 1 No Folds 1 2 3 4 5 6 7 8 9 …" at bounding box center [255, 609] width 489 height 1107
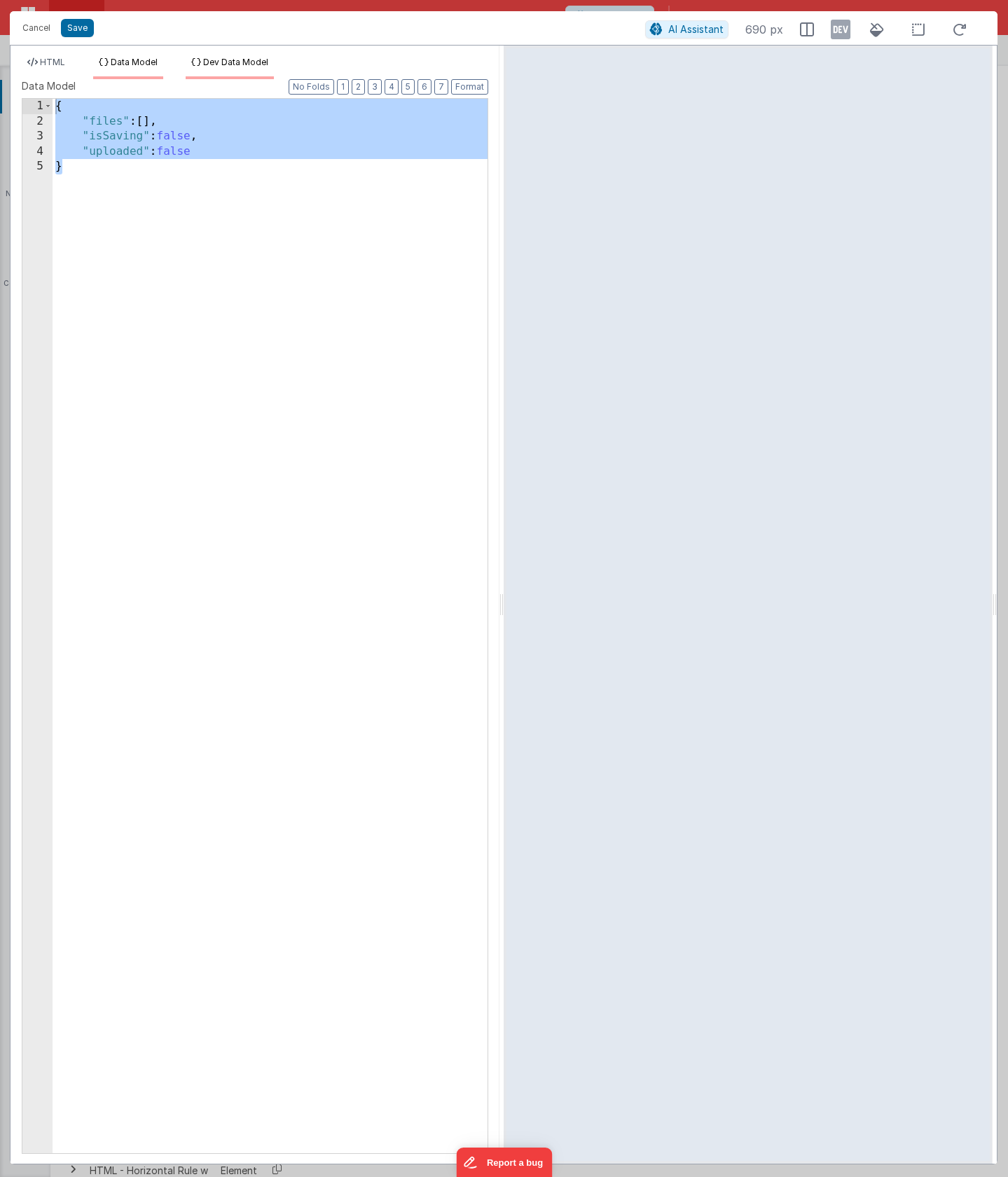
click at [252, 57] on span "Dev Data Model" at bounding box center [235, 62] width 65 height 11
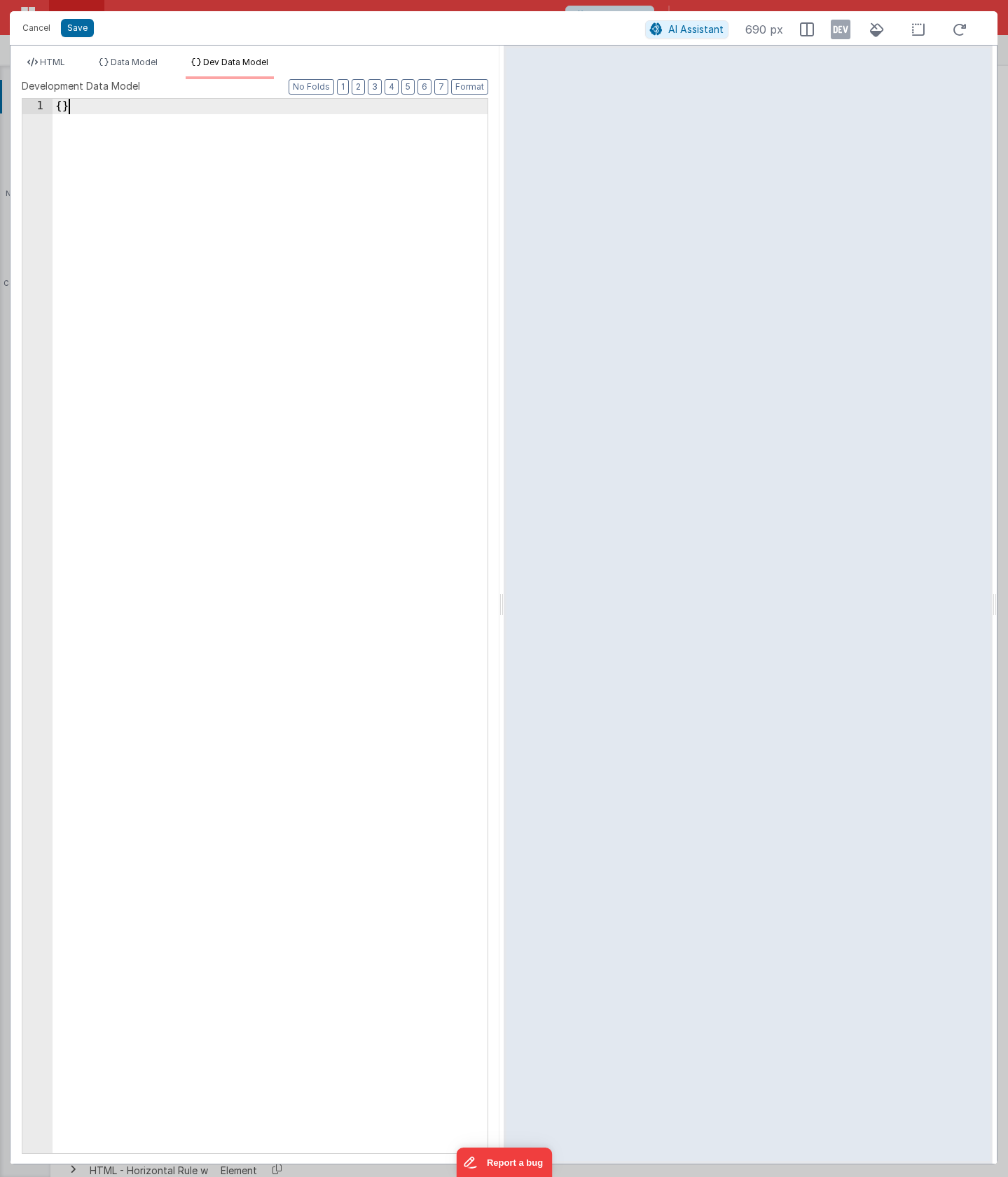
click at [225, 331] on div "{ }" at bounding box center [270, 642] width 435 height 1085
paste textarea
click at [229, 339] on div "{ "files" : [ ] , "isSaving" : false , "uploaded" : false }" at bounding box center [270, 642] width 435 height 1085
click at [150, 120] on div "{ "files" : [ ] , "isSaving" : false , "uploaded" : false }" at bounding box center [270, 642] width 435 height 1085
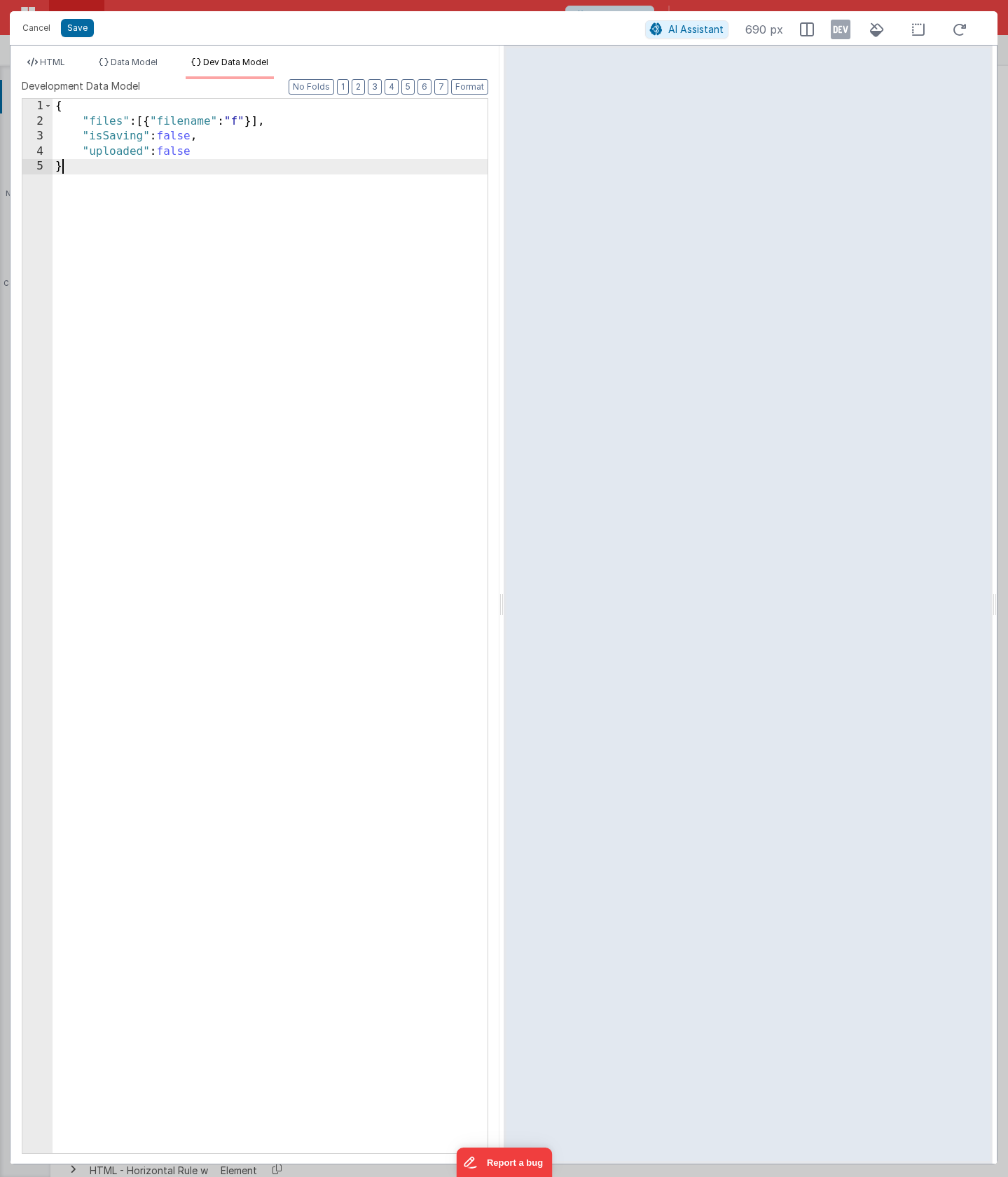
click at [251, 210] on div "{ "files" : [{ "filename" : "f" }] , "isSaving" : false , "uploaded" : false }" at bounding box center [270, 642] width 435 height 1085
click at [114, 54] on div "HTML Data Model Dev Data Model Format 7 6 5 4 3 2 1 No Folds 1 2 3 4 5 6 7 8 9 …" at bounding box center [255, 605] width 489 height 1118
click at [65, 64] on span "HTML" at bounding box center [52, 62] width 25 height 11
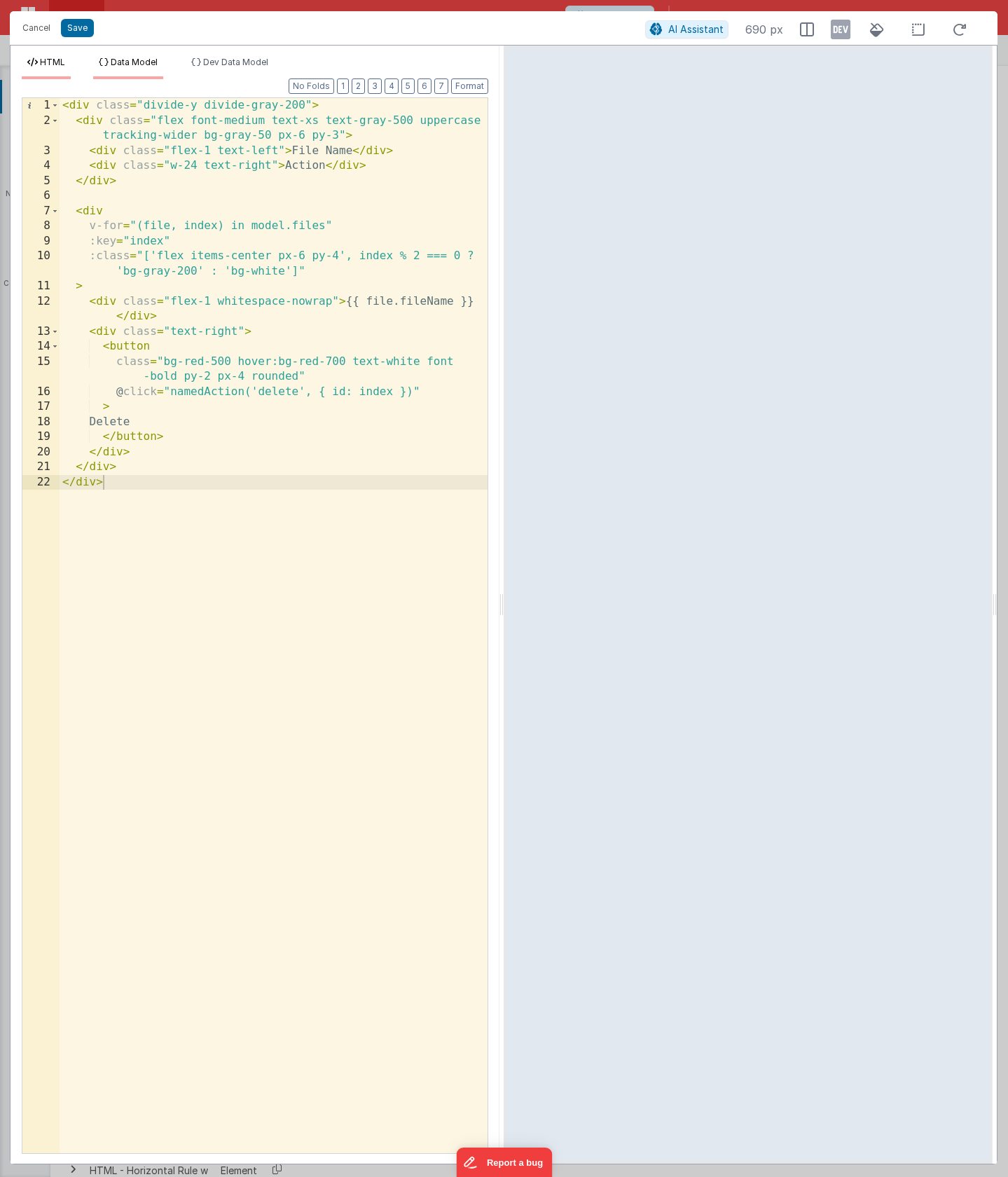
click at [149, 63] on span "Data Model" at bounding box center [134, 62] width 47 height 11
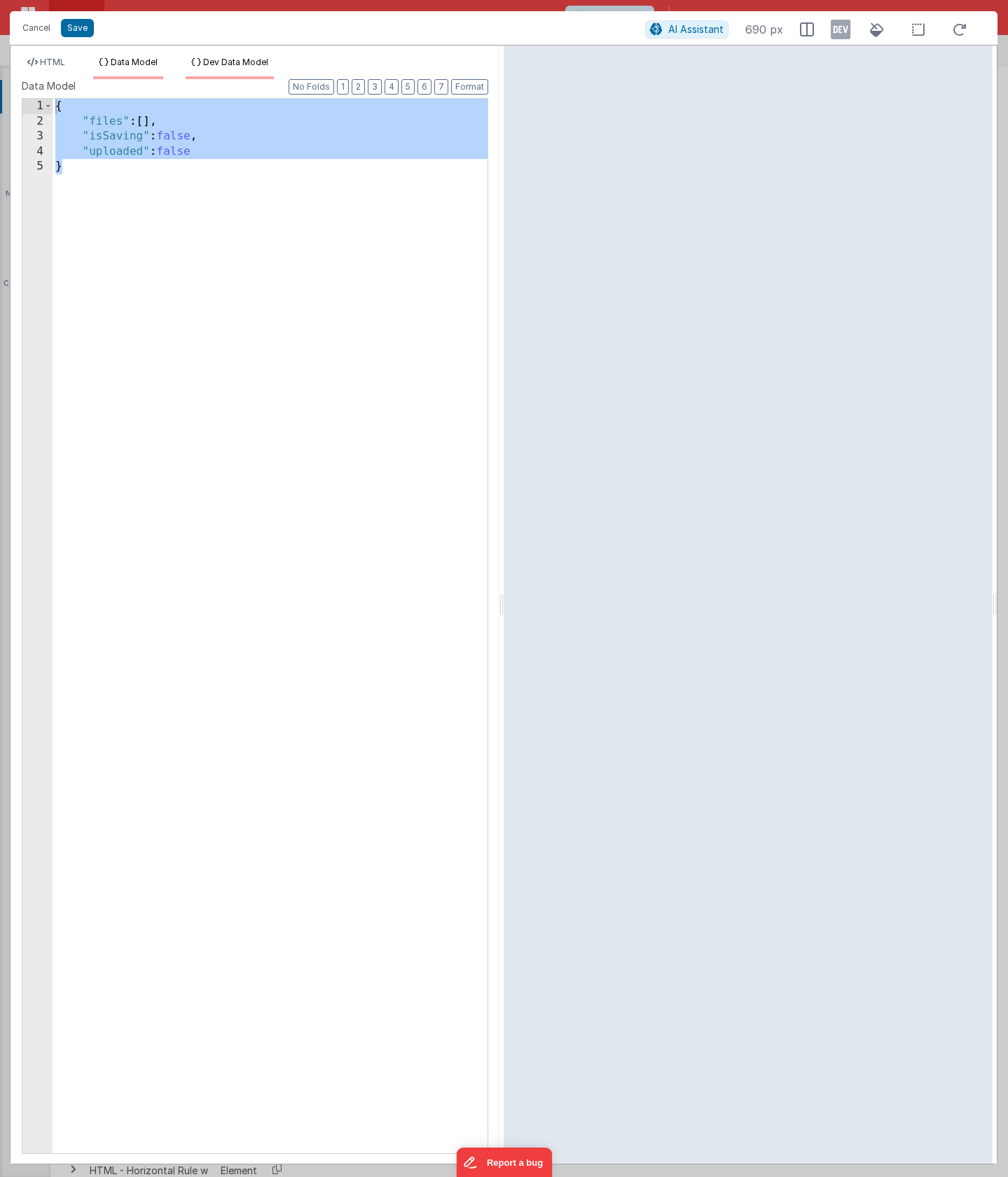
click at [223, 57] on span "Dev Data Model" at bounding box center [235, 62] width 65 height 11
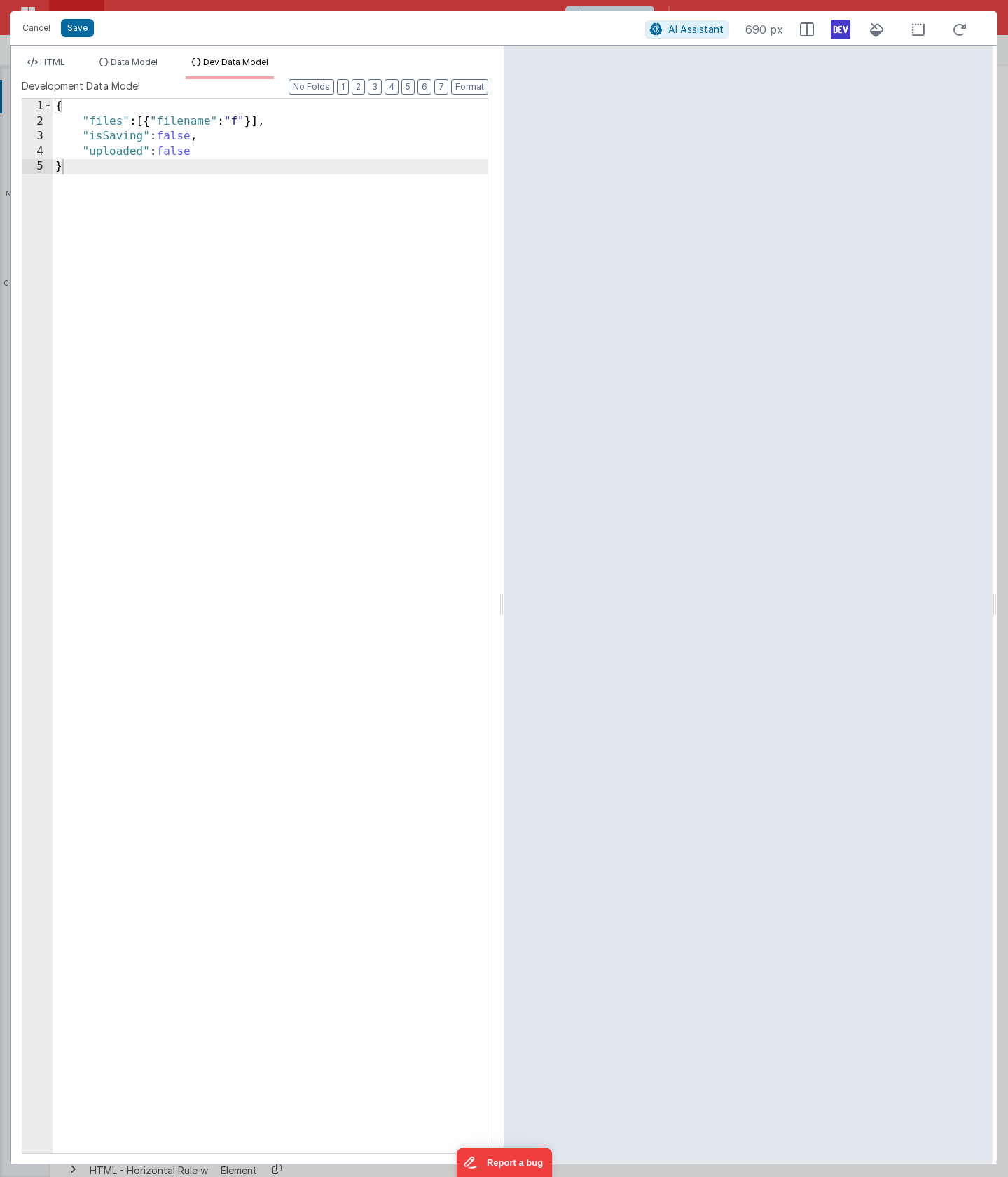
click at [843, 37] on icon at bounding box center [840, 29] width 20 height 22
click at [51, 64] on span "HTML" at bounding box center [52, 62] width 25 height 11
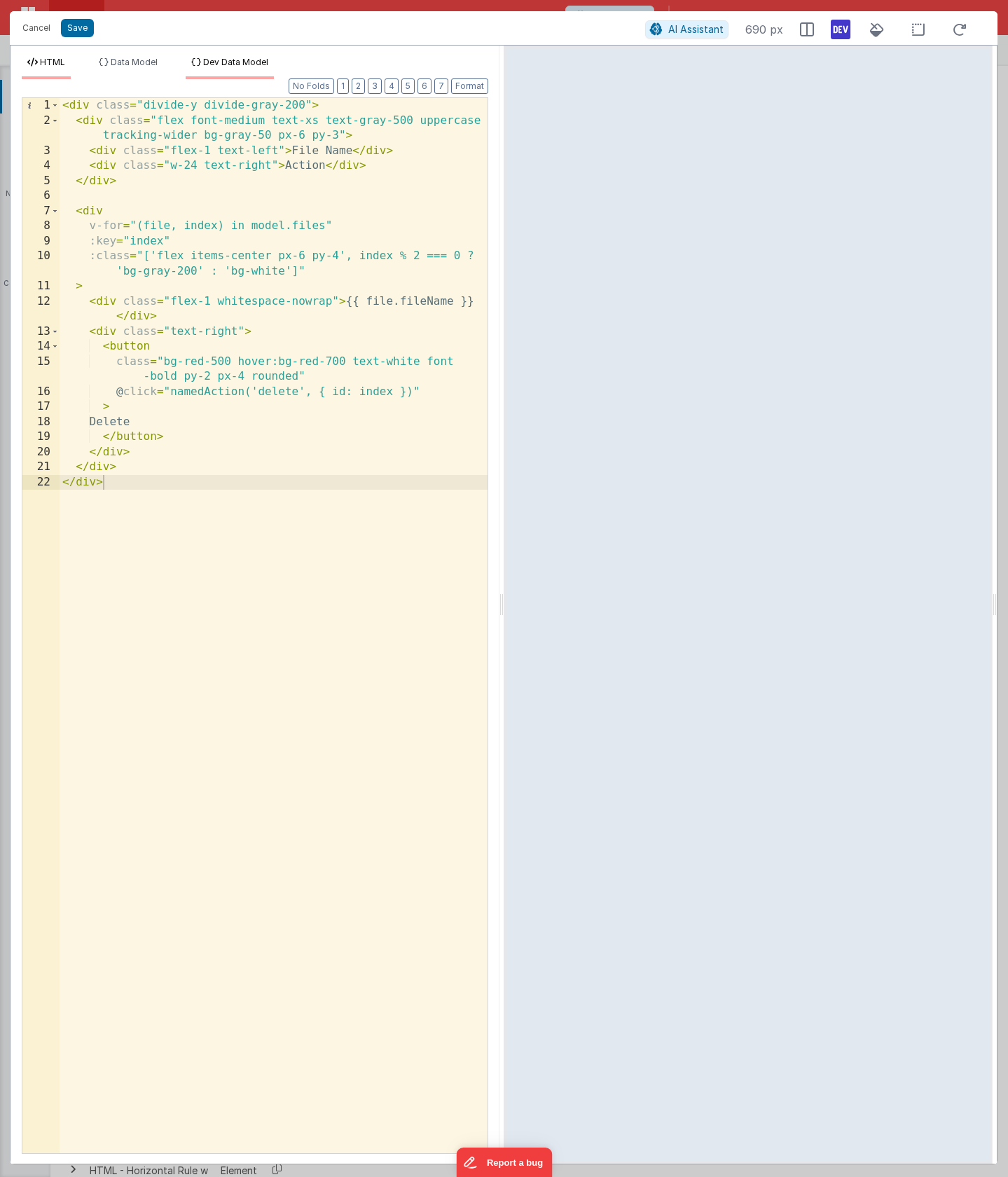
click at [236, 57] on span "Dev Data Model" at bounding box center [235, 62] width 65 height 11
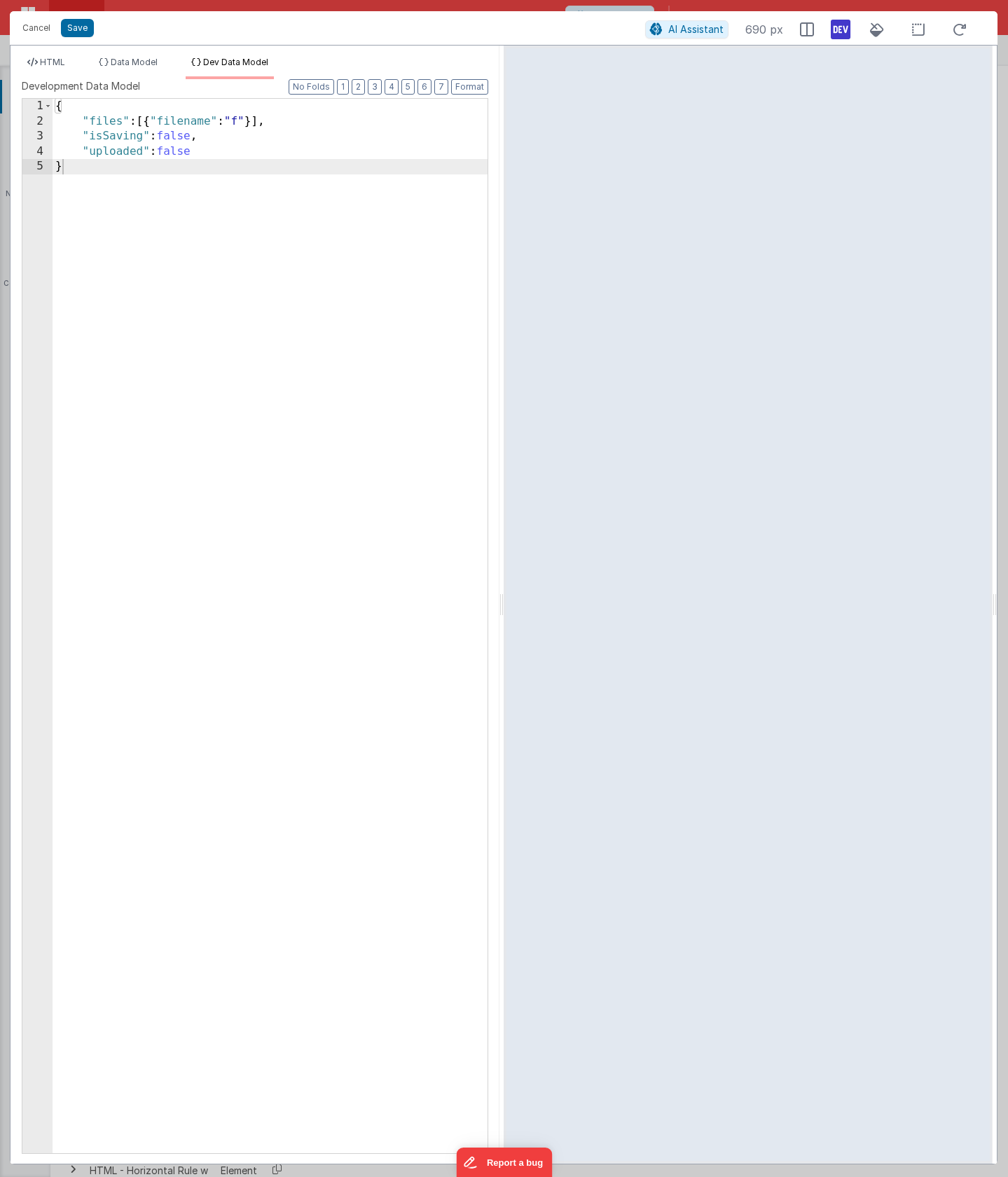
click at [190, 122] on div "{ "files" : [{ "filename" : "f" }] , "isSaving" : false , "uploaded" : false }" at bounding box center [270, 642] width 435 height 1085
click at [249, 262] on div "{ "files" : [{ "fileName" : "test.pdf" }] , "isSaving" : false , "uploaded" : f…" at bounding box center [270, 642] width 435 height 1085
click at [477, 92] on button "Format" at bounding box center [469, 87] width 37 height 15
click at [242, 311] on div "{ "files" : [{ "fileName" : "test.pdf" }] , "isSaving" : false , "uploaded" : f…" at bounding box center [270, 642] width 435 height 1085
click at [144, 60] on span "Data Model" at bounding box center [134, 62] width 47 height 11
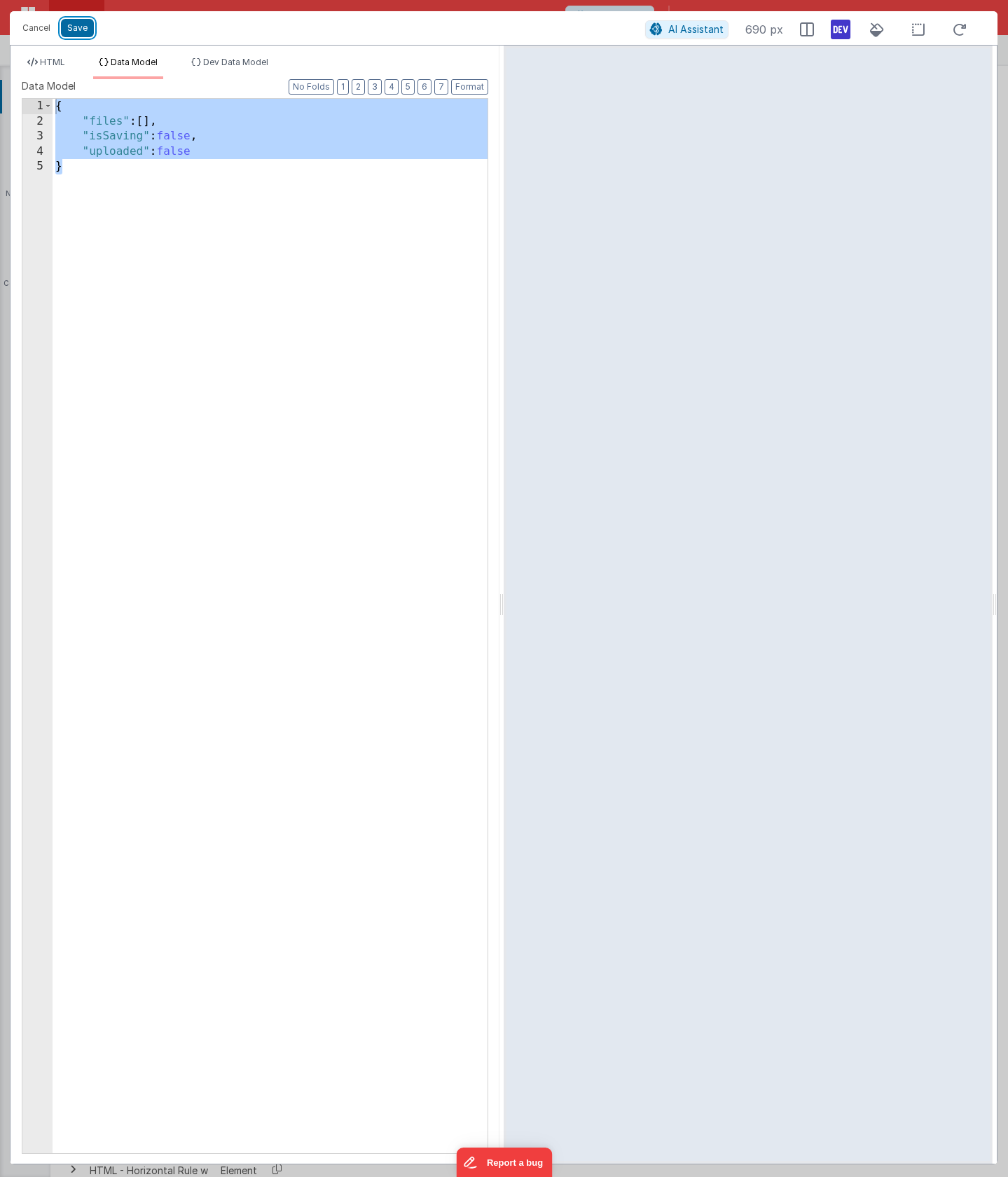
click at [82, 27] on button "Save" at bounding box center [77, 28] width 33 height 18
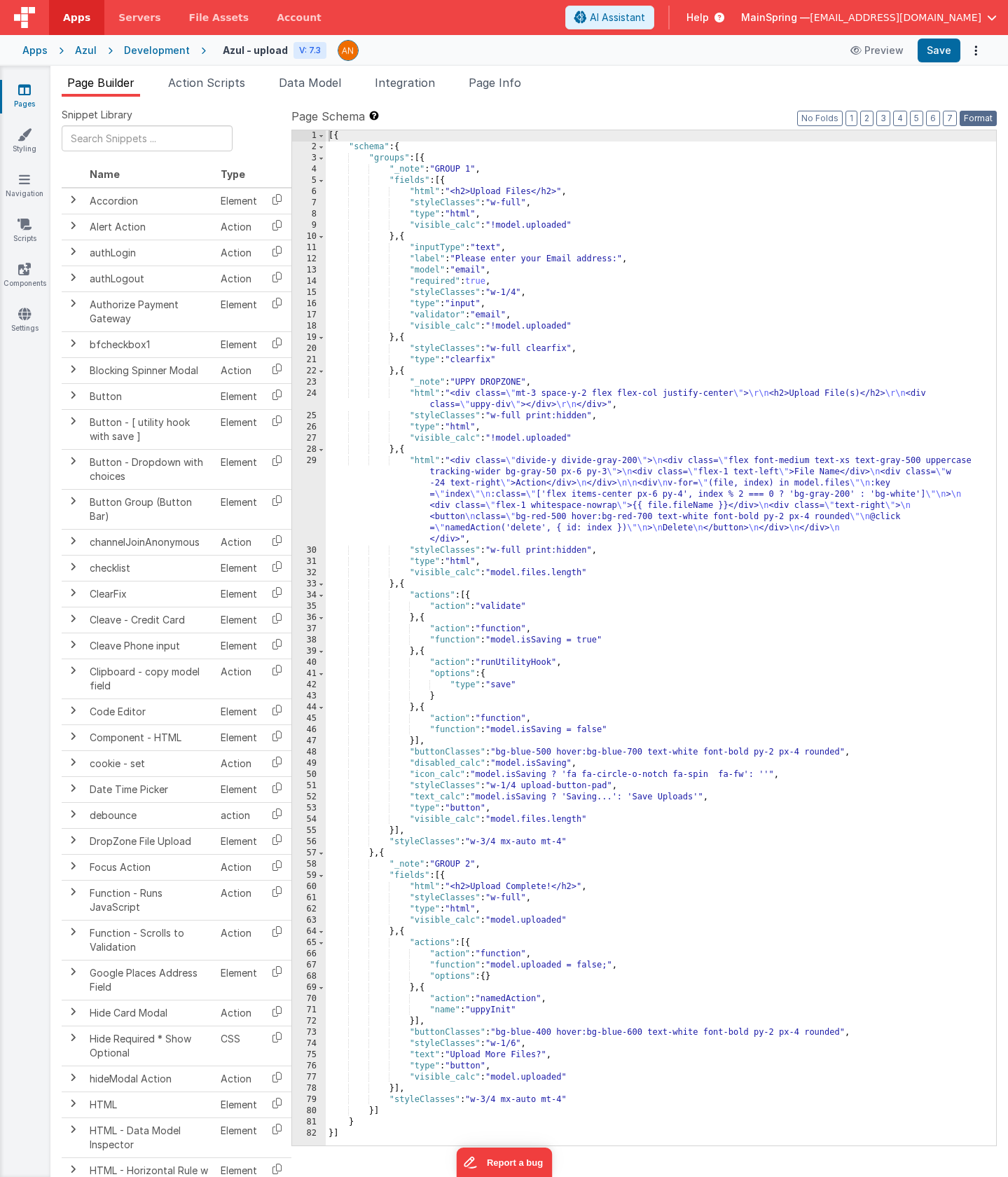
click at [981, 114] on button "Format" at bounding box center [978, 118] width 37 height 15
click at [943, 56] on button "Save" at bounding box center [939, 50] width 43 height 24
click at [666, 105] on div "Snippet Library Name Type Accordion Element Alert Action Action authLogin Actio…" at bounding box center [529, 648] width 958 height 1103
click at [880, 50] on button "Preview" at bounding box center [877, 50] width 70 height 22
click at [152, 51] on div "Development" at bounding box center [157, 50] width 66 height 14
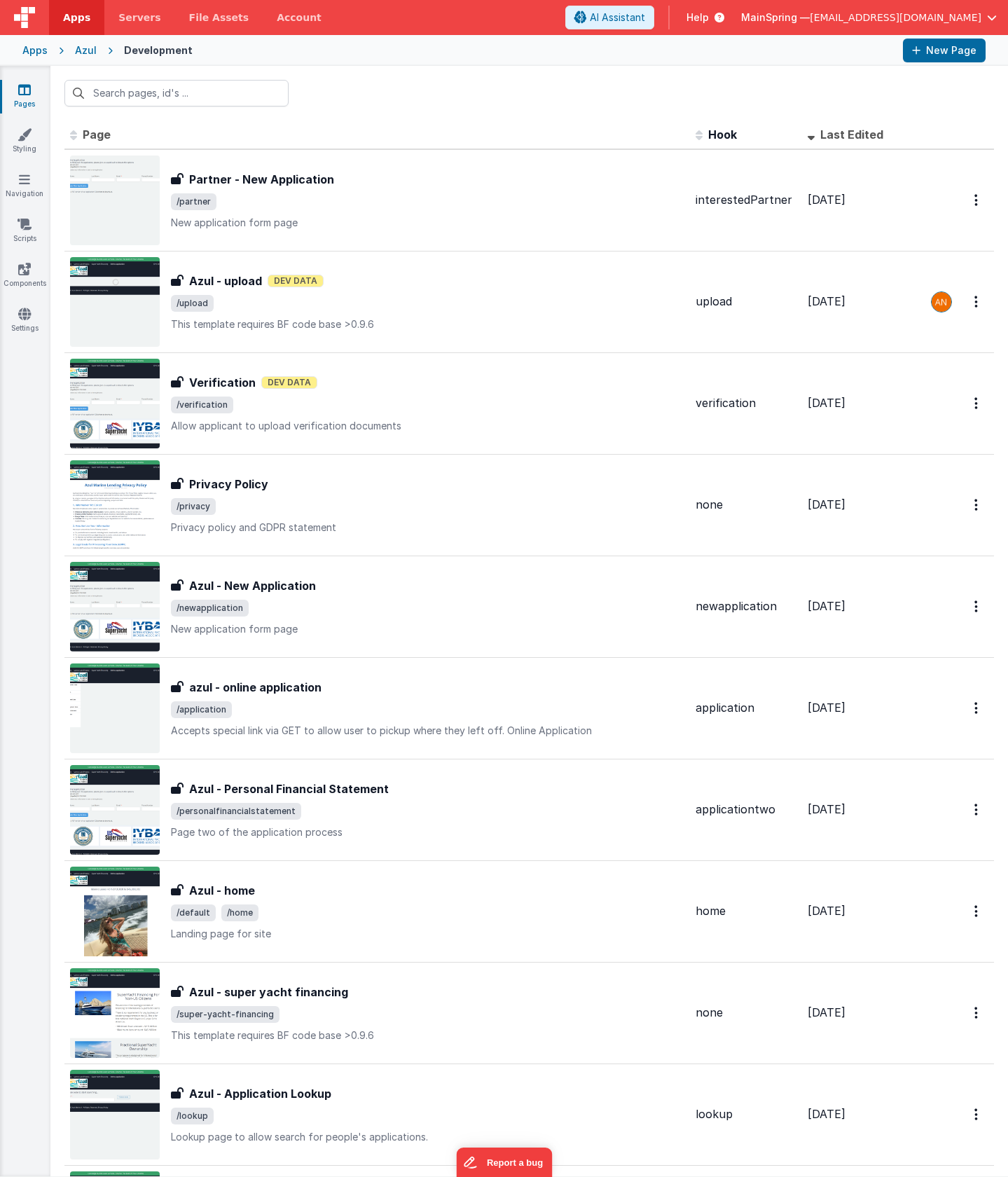
click at [93, 54] on div "Azul" at bounding box center [85, 50] width 21 height 14
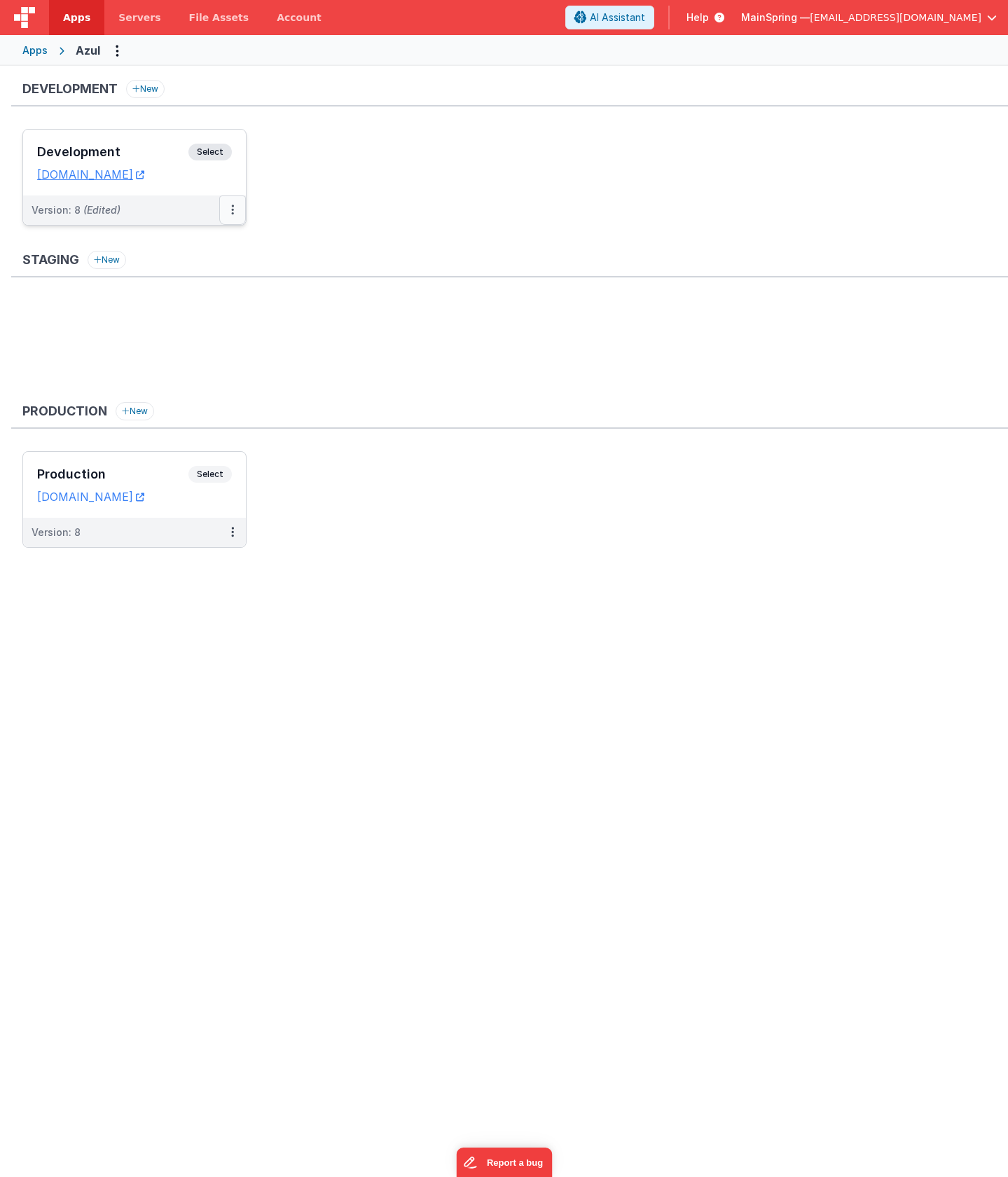
click at [231, 211] on icon at bounding box center [233, 210] width 3 height 1
click at [193, 296] on link "Deploy..." at bounding box center [185, 291] width 124 height 25
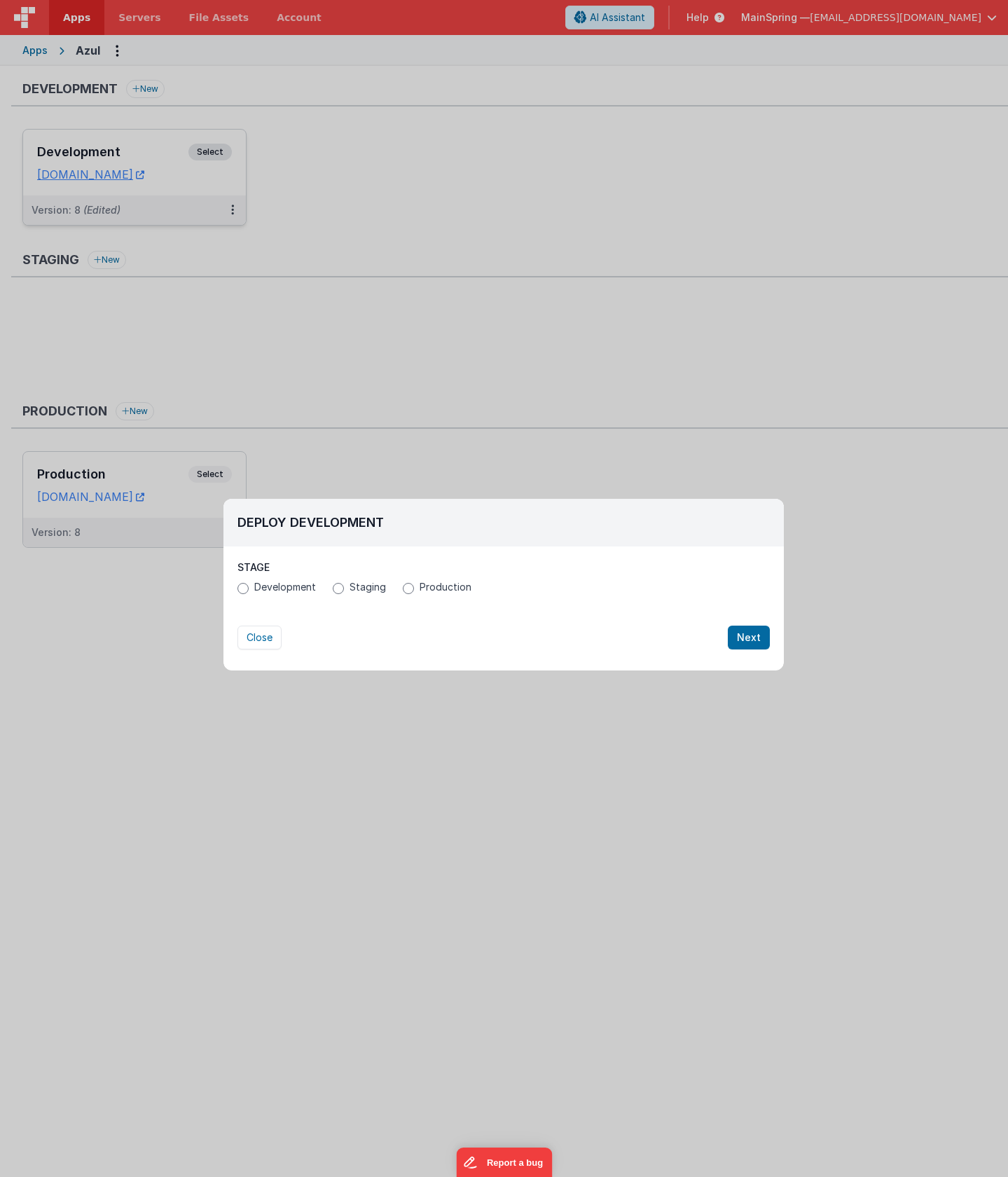
click at [413, 589] on label "Production" at bounding box center [437, 587] width 69 height 14
click at [413, 589] on input "Production" at bounding box center [408, 588] width 11 height 11
radio input "true"
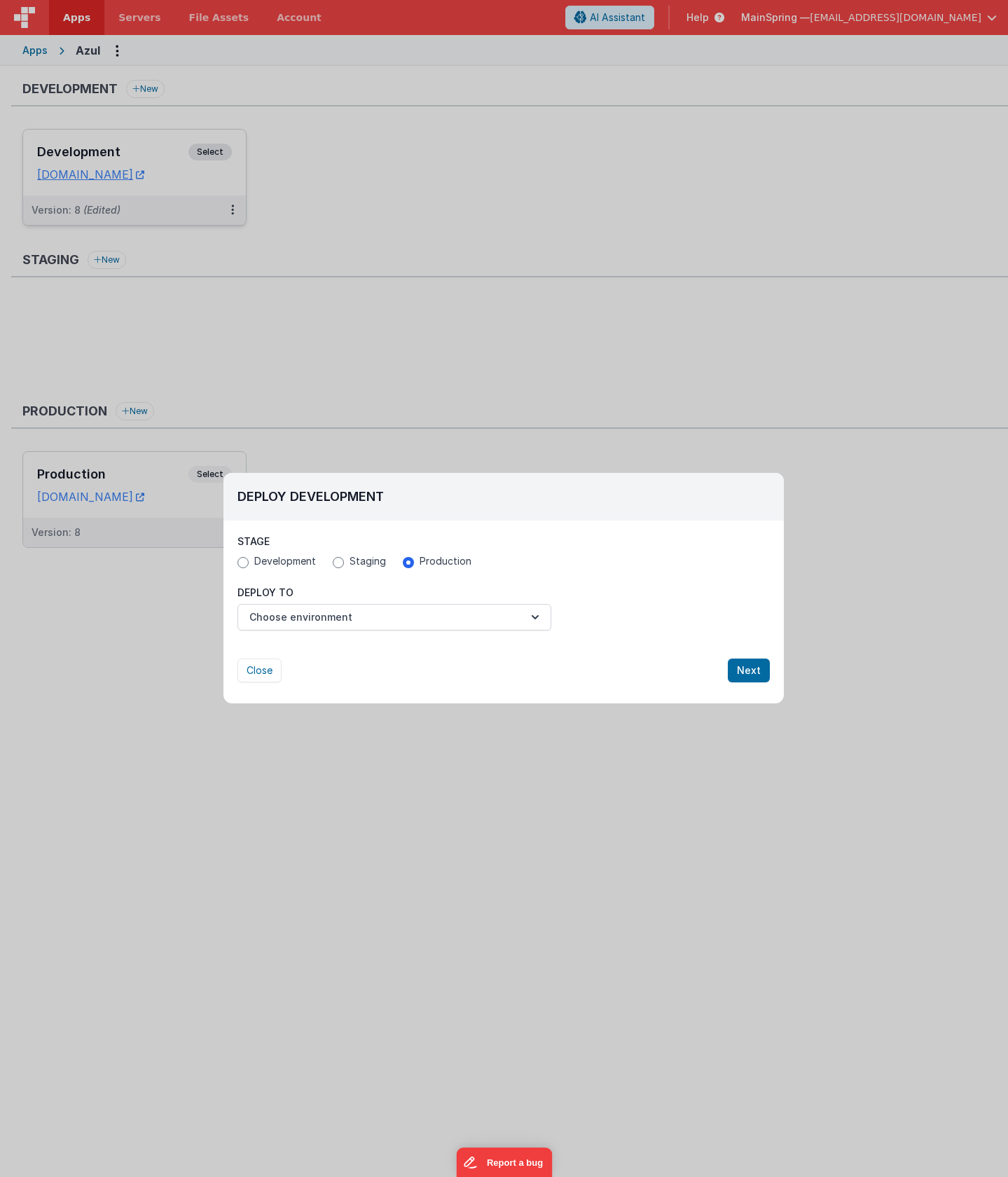
click at [255, 561] on span "Development" at bounding box center [284, 561] width 62 height 14
click at [249, 561] on input "Development" at bounding box center [242, 562] width 11 height 11
radio input "true"
click at [368, 618] on button "Choose environment" at bounding box center [393, 617] width 313 height 27
click at [372, 587] on div at bounding box center [504, 588] width 1008 height 1177
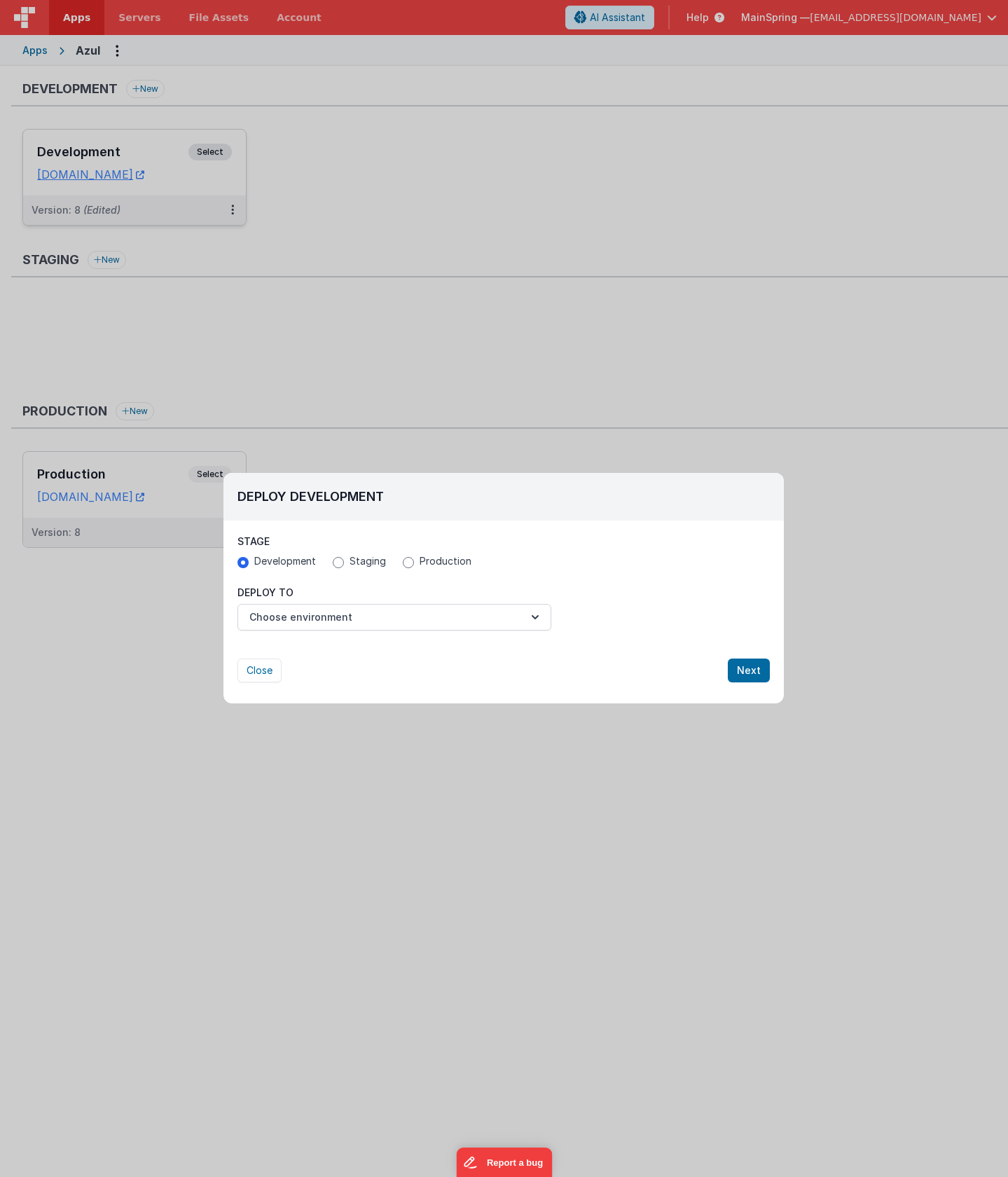
click at [416, 561] on label "Production" at bounding box center [437, 561] width 69 height 14
click at [414, 561] on input "Production" at bounding box center [408, 562] width 11 height 11
radio input "true"
radio input "false"
click at [363, 611] on button "Choose environment" at bounding box center [393, 617] width 313 height 27
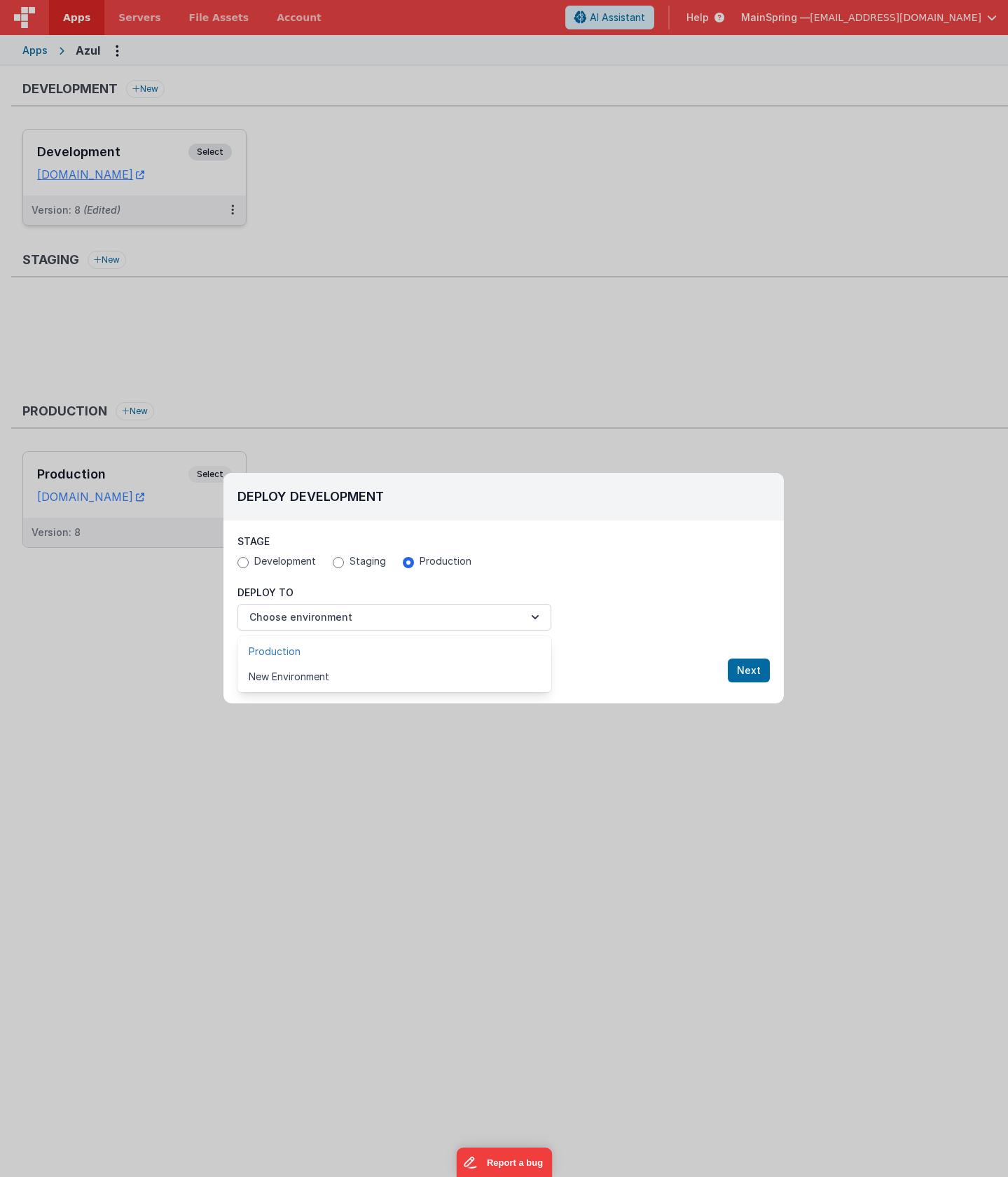
click at [322, 650] on link "Production" at bounding box center [393, 651] width 313 height 25
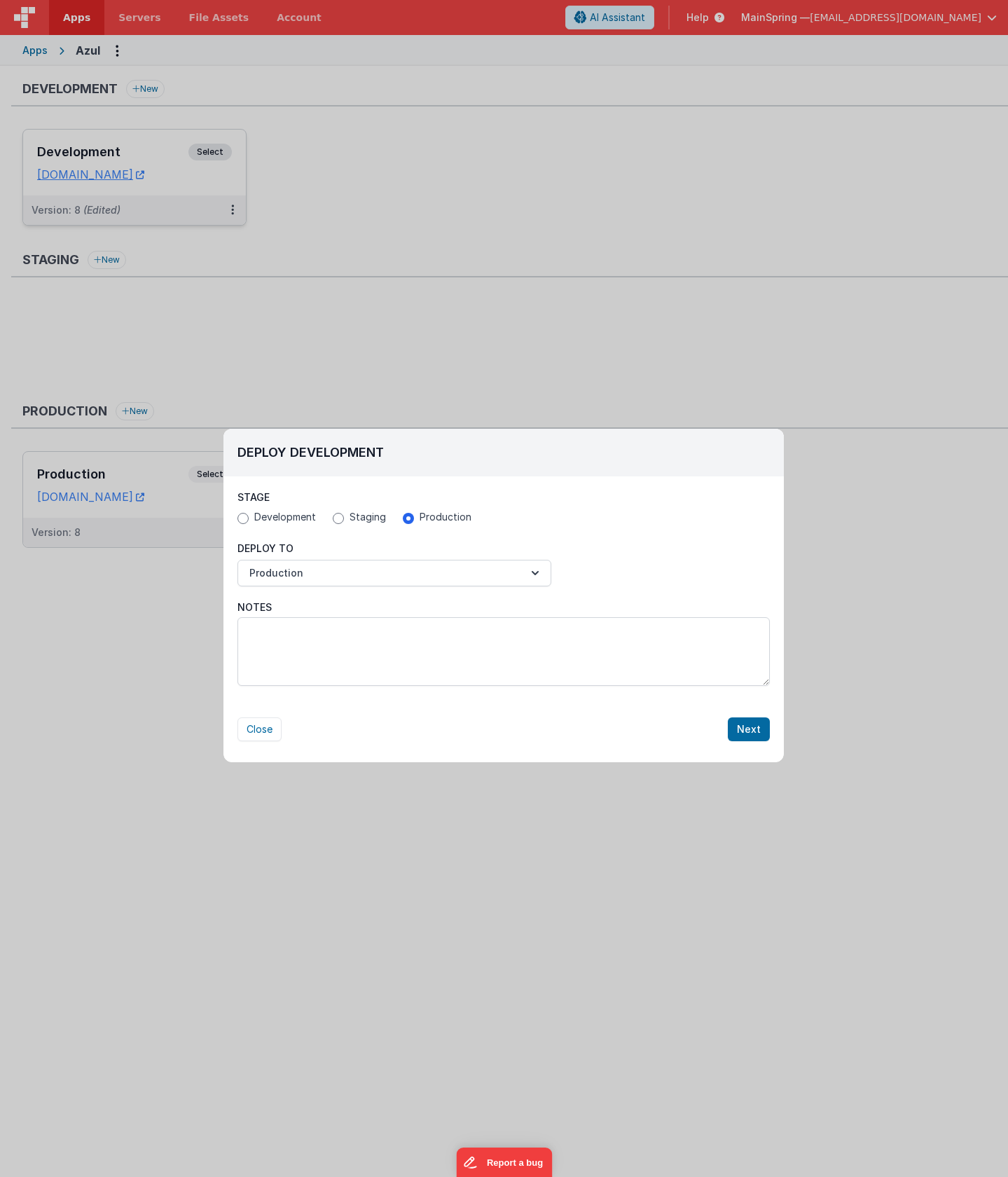
click at [628, 548] on div "Deploy To Production" at bounding box center [503, 564] width 532 height 45
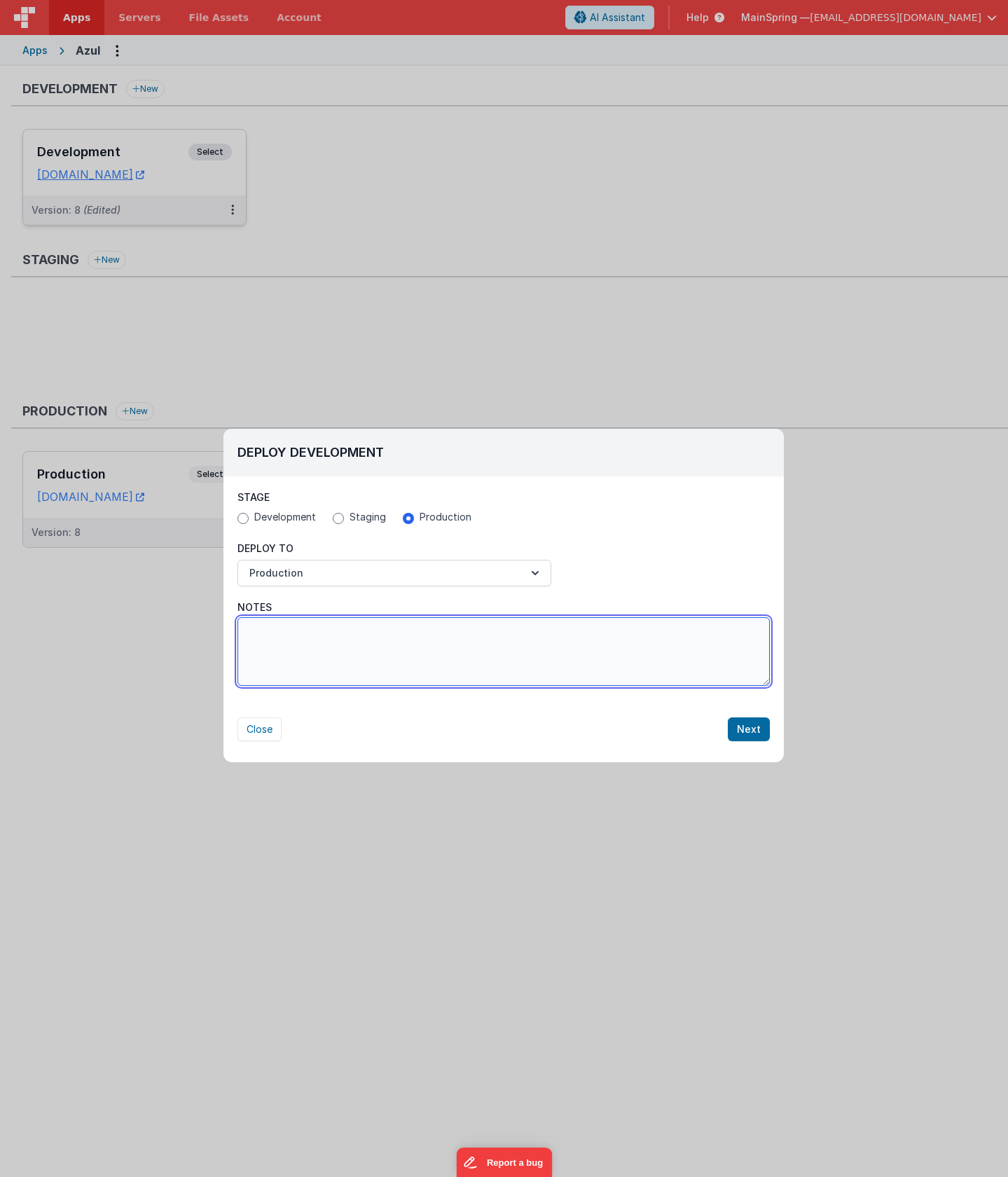
click at [408, 637] on textarea "Notes" at bounding box center [503, 651] width 532 height 69
type textarea "U"
type textarea "Fixes for upload issue re: answers ticket on [DATE]"
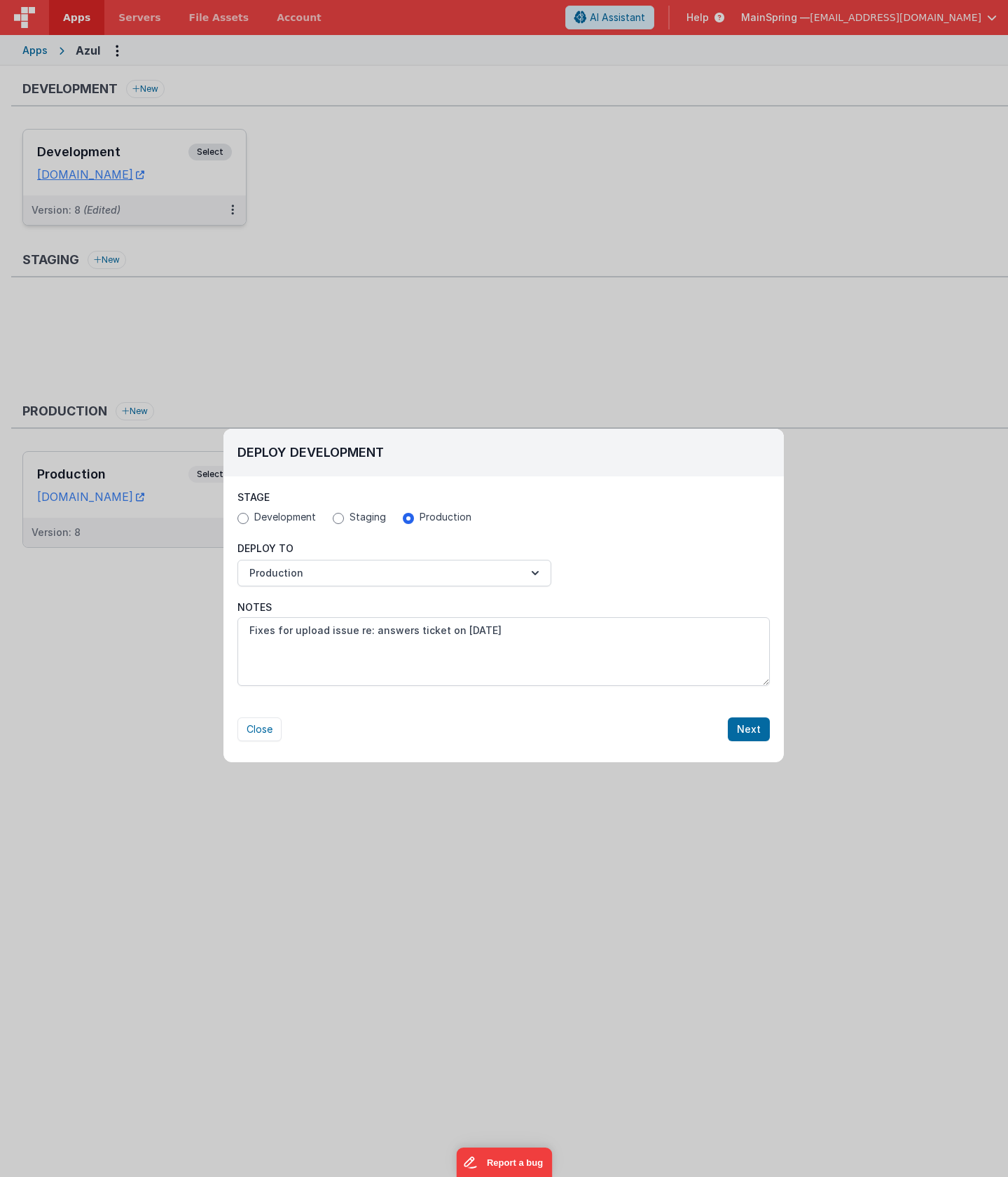
click at [669, 580] on div "Deploy To Production" at bounding box center [503, 564] width 532 height 45
drag, startPoint x: 751, startPoint y: 726, endPoint x: 730, endPoint y: 728, distance: 21.1
click at [730, 728] on button "Next" at bounding box center [748, 729] width 42 height 24
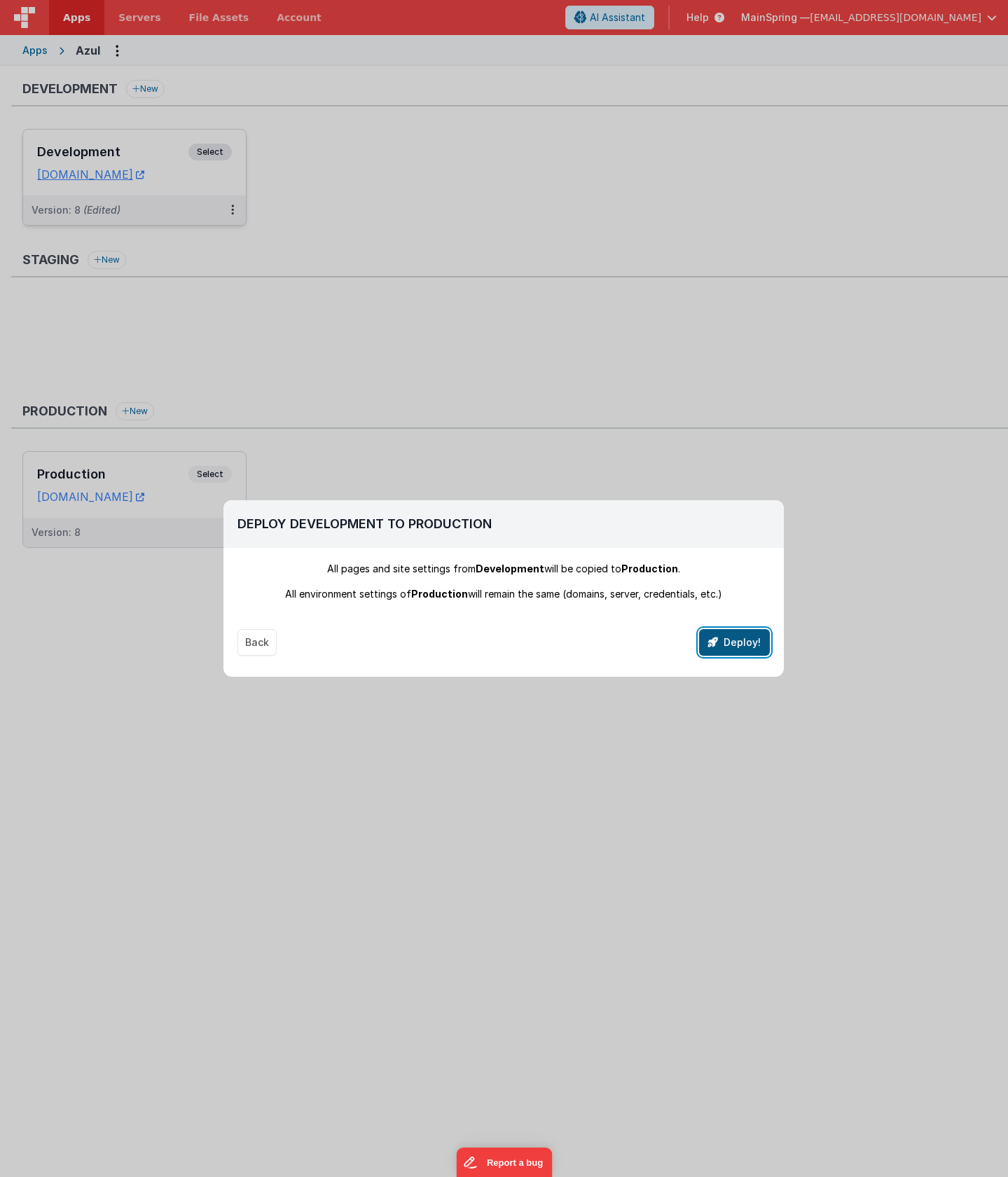
click at [750, 650] on button "Deploy!" at bounding box center [734, 642] width 71 height 27
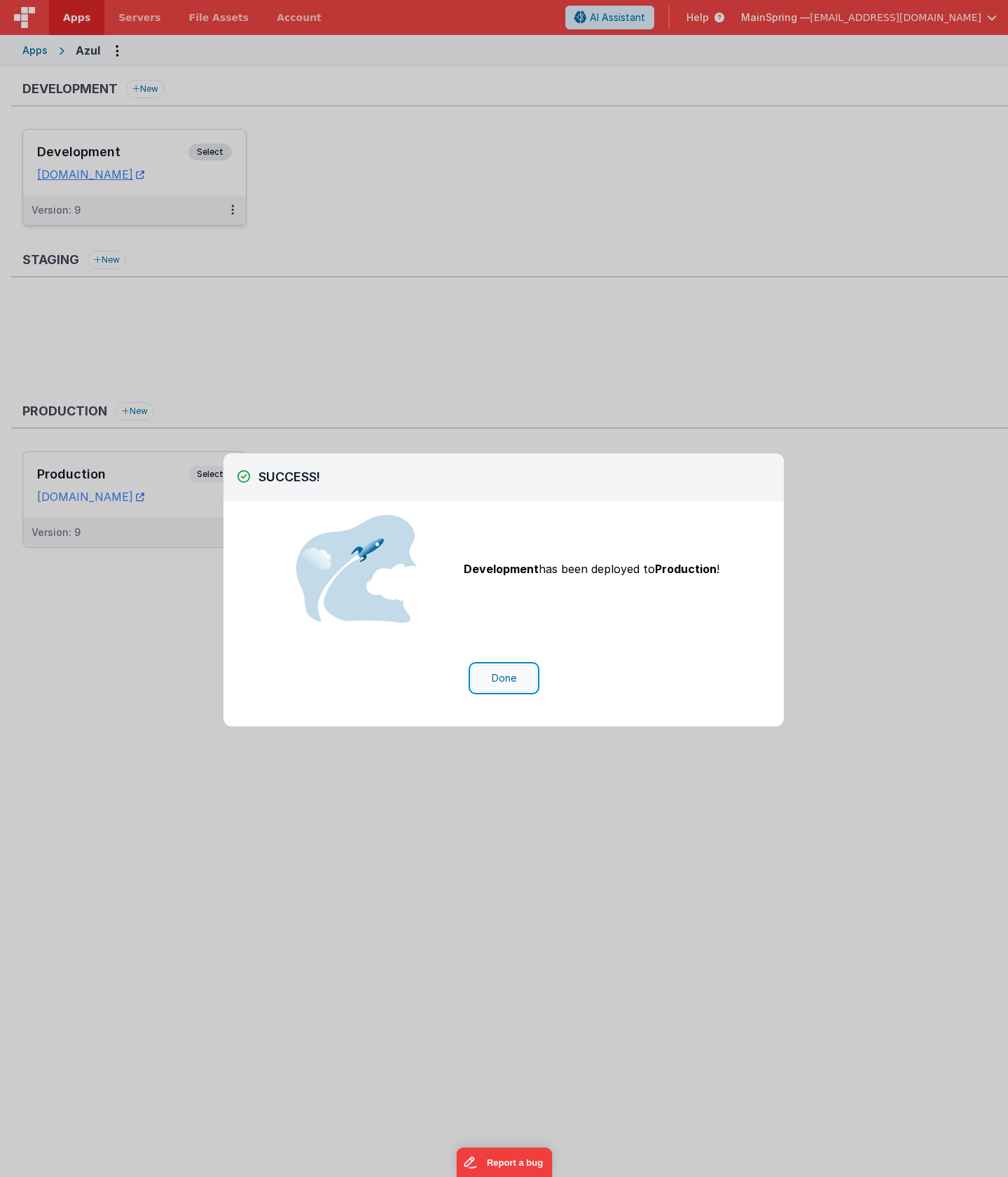
click at [509, 677] on button "Done" at bounding box center [503, 678] width 65 height 27
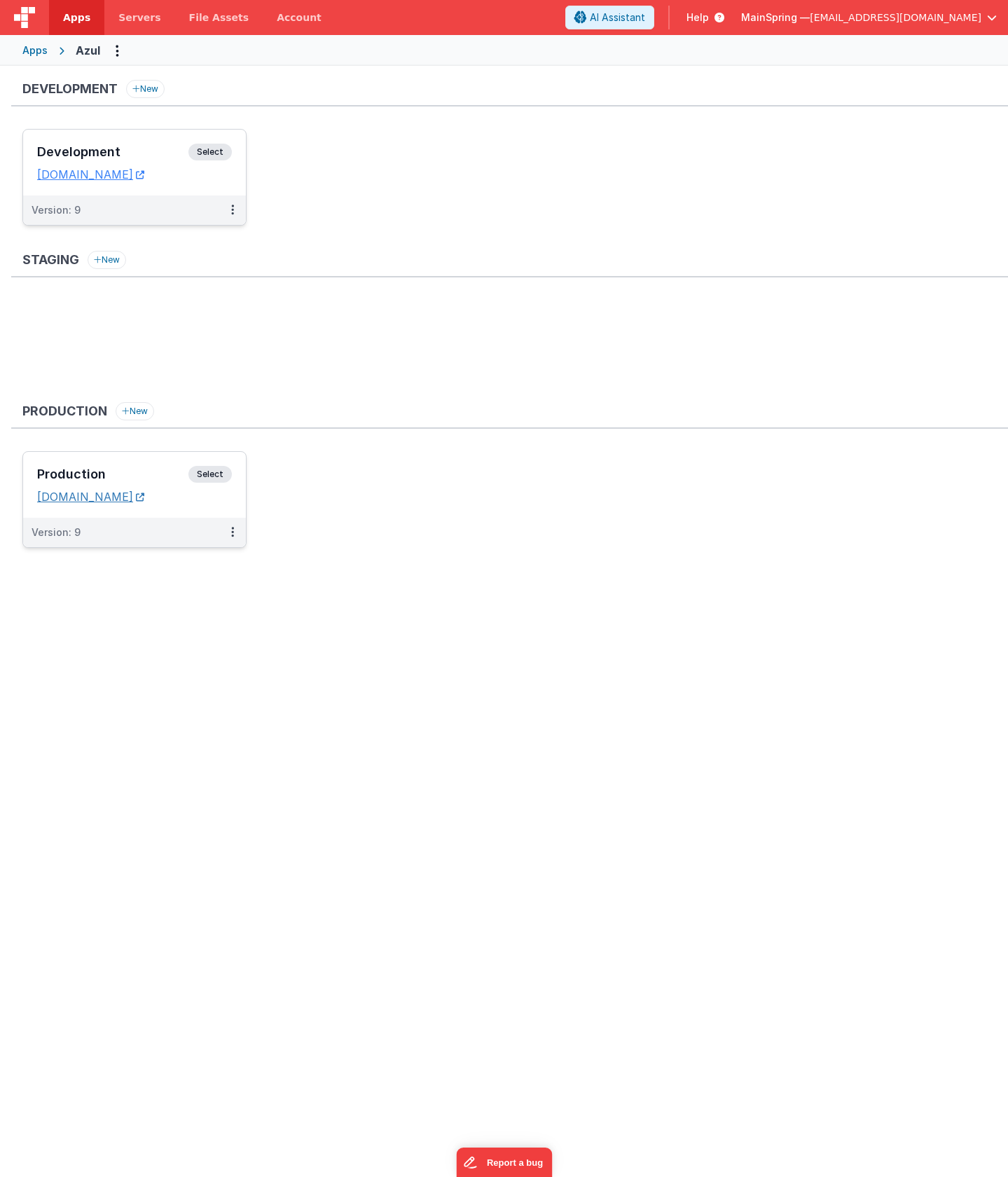
click at [73, 498] on link "[DOMAIN_NAME]" at bounding box center [91, 497] width 108 height 14
